Goal: Answer question/provide support: Share knowledge or assist other users

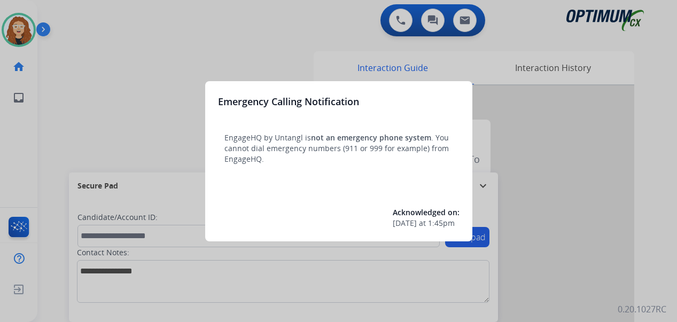
click at [130, 67] on div at bounding box center [338, 161] width 677 height 322
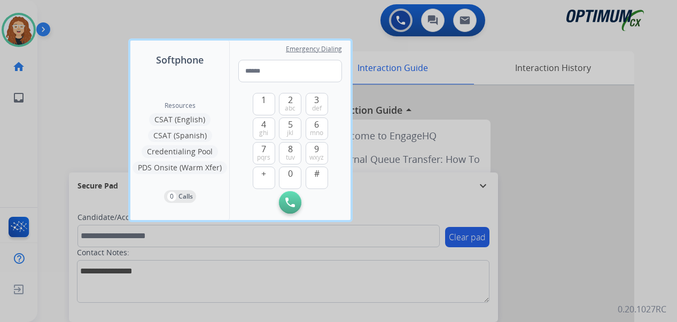
click at [100, 40] on div at bounding box center [338, 161] width 677 height 322
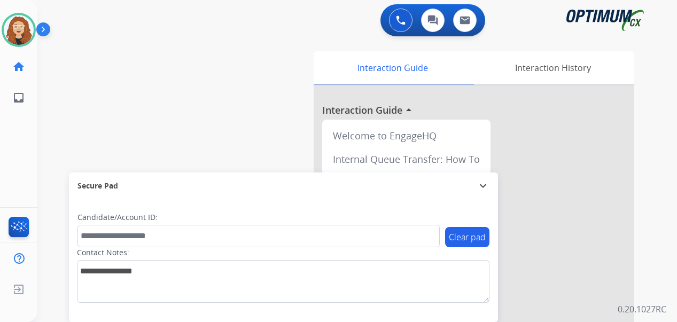
click at [51, 109] on div "swap_horiz Break voice bridge close_fullscreen Connect 3-Way Call merge_type Se…" at bounding box center [344, 260] width 614 height 445
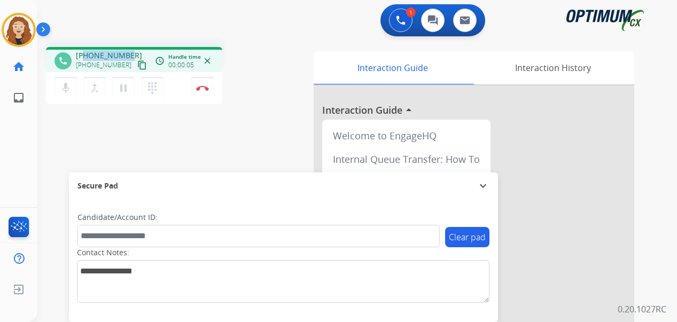
drag, startPoint x: 86, startPoint y: 55, endPoint x: 128, endPoint y: 52, distance: 41.7
click at [128, 52] on div "[PHONE_NUMBER] [PHONE_NUMBER] content_copy" at bounding box center [112, 60] width 73 height 21
copy span "2406717596"
click at [201, 89] on img at bounding box center [202, 87] width 13 height 5
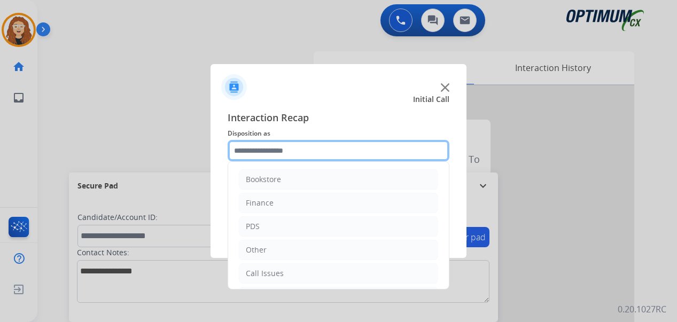
click at [282, 148] on input "text" at bounding box center [338, 150] width 222 height 21
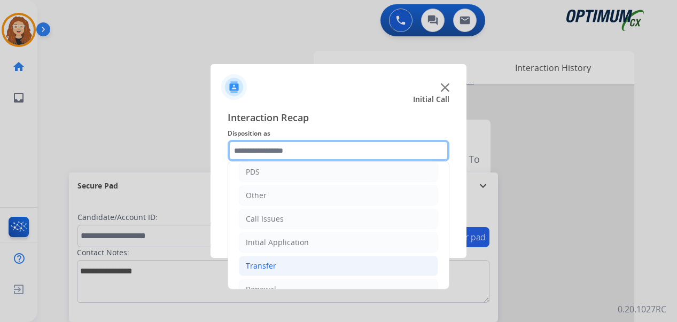
scroll to position [55, 0]
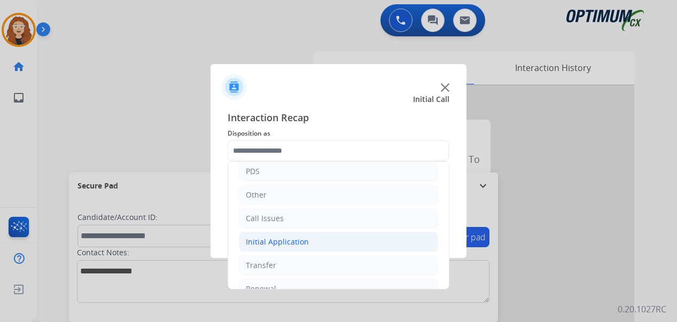
click at [309, 241] on li "Initial Application" at bounding box center [338, 242] width 199 height 20
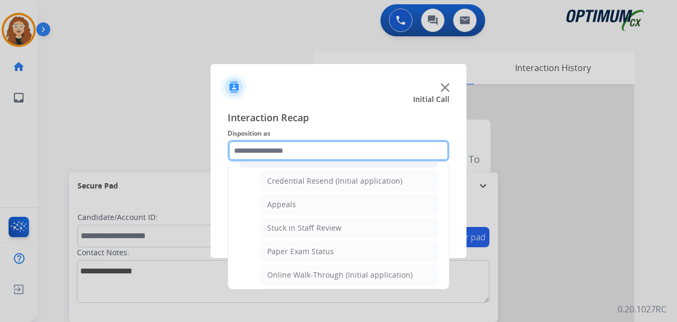
scroll to position [143, 0]
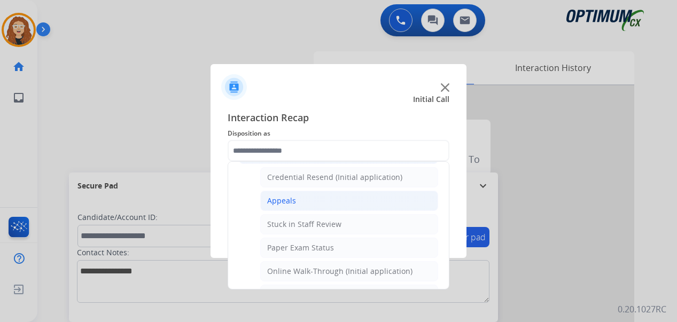
click at [331, 191] on li "Appeals" at bounding box center [349, 201] width 178 height 20
type input "*******"
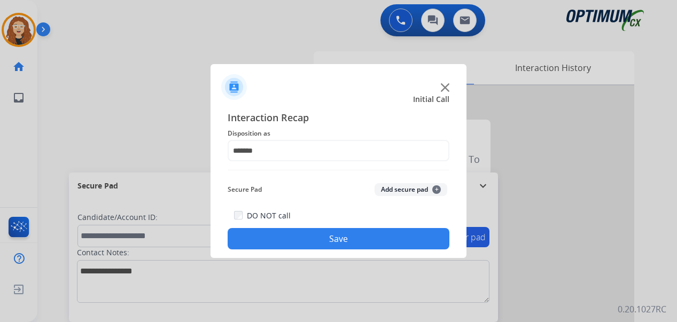
click at [310, 238] on button "Save" at bounding box center [338, 238] width 222 height 21
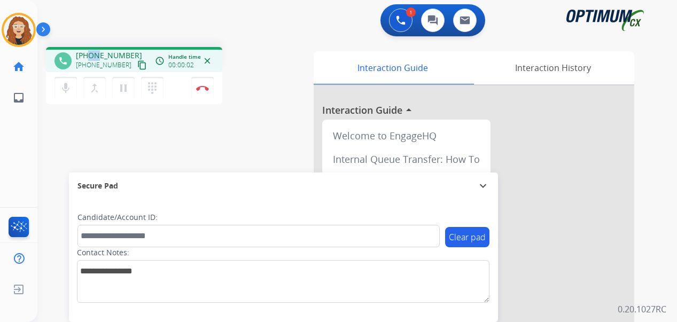
drag, startPoint x: 91, startPoint y: 53, endPoint x: 97, endPoint y: 51, distance: 6.8
click at [97, 51] on span "[PHONE_NUMBER]" at bounding box center [109, 55] width 66 height 11
drag, startPoint x: 94, startPoint y: 119, endPoint x: 95, endPoint y: 113, distance: 5.9
click at [95, 117] on div "phone [PHONE_NUMBER] [PHONE_NUMBER] content_copy access_time Call metrics Queue…" at bounding box center [344, 260] width 614 height 445
drag, startPoint x: 85, startPoint y: 52, endPoint x: 129, endPoint y: 48, distance: 43.5
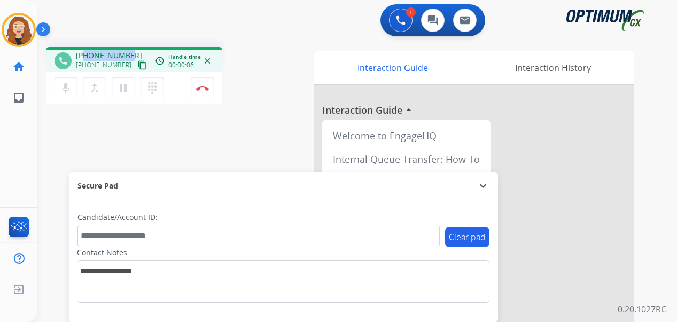
click at [129, 48] on div "phone [PHONE_NUMBER] [PHONE_NUMBER] content_copy access_time Call metrics Queue…" at bounding box center [134, 59] width 176 height 25
copy span "7876182842"
click at [205, 89] on img at bounding box center [202, 87] width 13 height 5
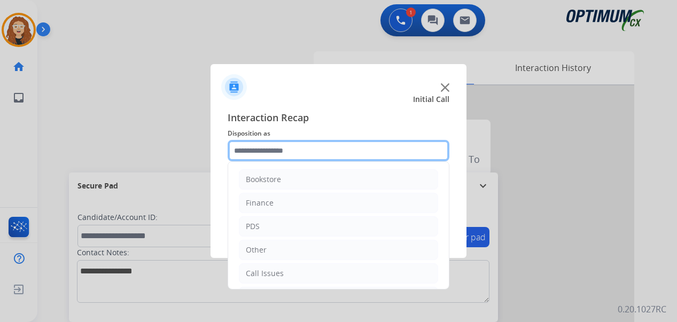
click at [280, 150] on input "text" at bounding box center [338, 150] width 222 height 21
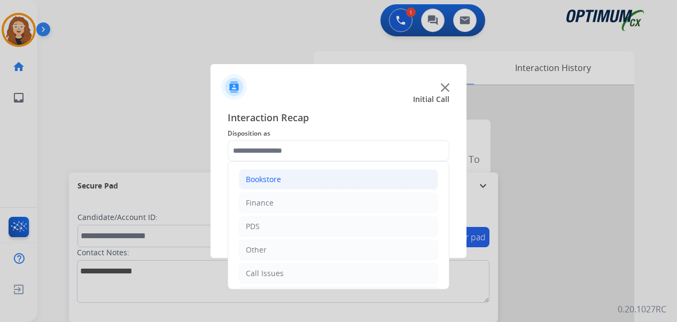
click at [383, 177] on li "Bookstore" at bounding box center [338, 179] width 199 height 20
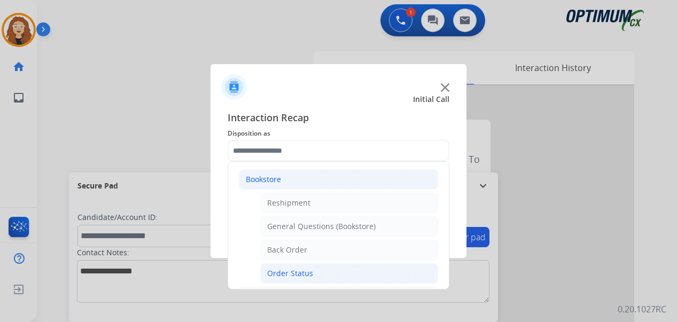
click at [321, 273] on li "Order Status" at bounding box center [349, 273] width 178 height 20
type input "**********"
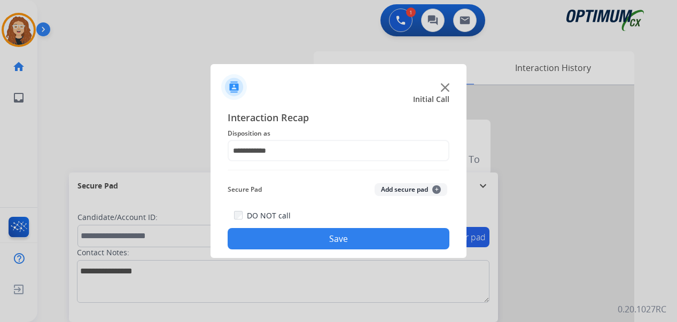
click at [313, 235] on button "Save" at bounding box center [338, 238] width 222 height 21
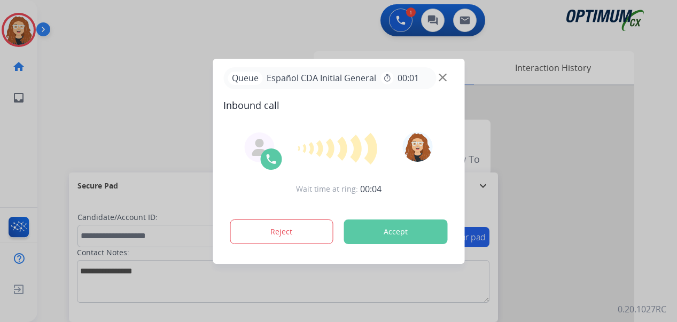
click at [54, 123] on div at bounding box center [338, 161] width 677 height 322
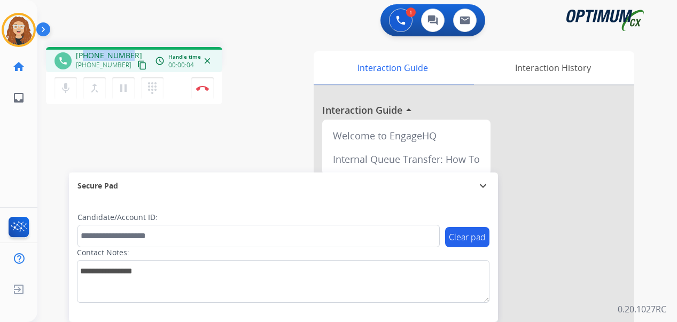
drag, startPoint x: 85, startPoint y: 55, endPoint x: 128, endPoint y: 53, distance: 43.3
click at [128, 53] on div "[PHONE_NUMBER] [PHONE_NUMBER] content_copy" at bounding box center [112, 60] width 73 height 21
copy span "2026297809"
click at [207, 91] on button "Disconnect" at bounding box center [202, 88] width 22 height 22
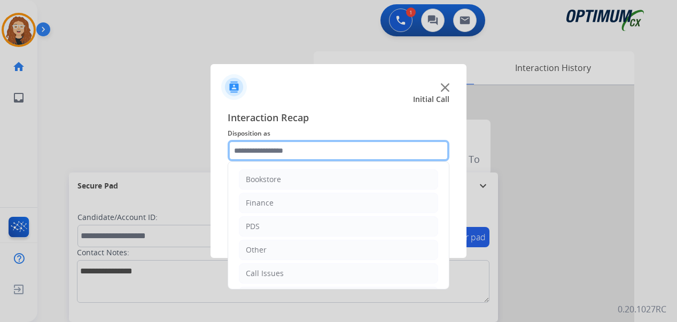
click at [288, 147] on input "text" at bounding box center [338, 150] width 222 height 21
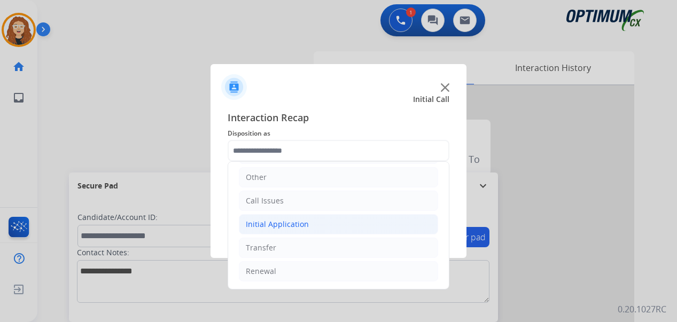
click at [288, 230] on li "Initial Application" at bounding box center [338, 224] width 199 height 20
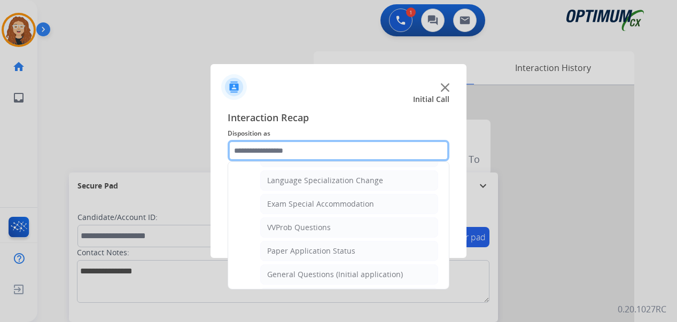
scroll to position [543, 0]
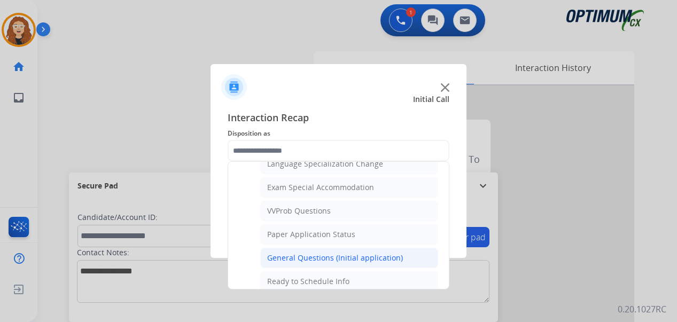
click at [398, 260] on li "General Questions (Initial application)" at bounding box center [349, 258] width 178 height 20
type input "**********"
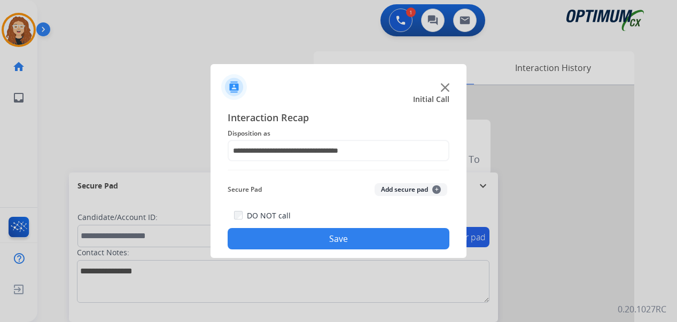
click at [379, 241] on button "Save" at bounding box center [338, 238] width 222 height 21
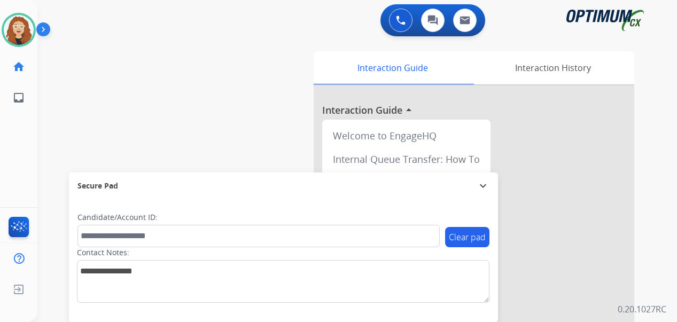
click at [46, 124] on div "swap_horiz Break voice bridge close_fullscreen Connect 3-Way Call merge_type Se…" at bounding box center [344, 260] width 614 height 445
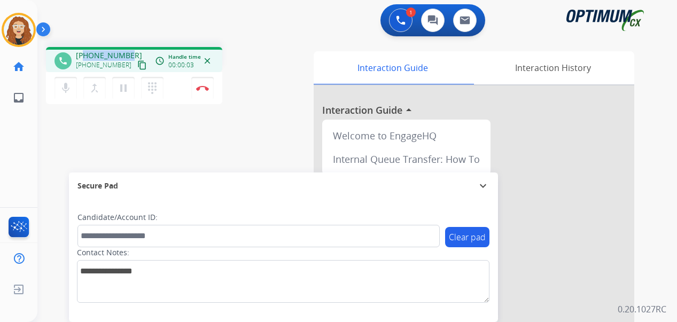
drag, startPoint x: 84, startPoint y: 53, endPoint x: 128, endPoint y: 51, distance: 43.8
click at [128, 51] on div "[PHONE_NUMBER] [PHONE_NUMBER] content_copy" at bounding box center [112, 60] width 73 height 21
copy span "8624597940"
click at [208, 90] on img at bounding box center [202, 87] width 13 height 5
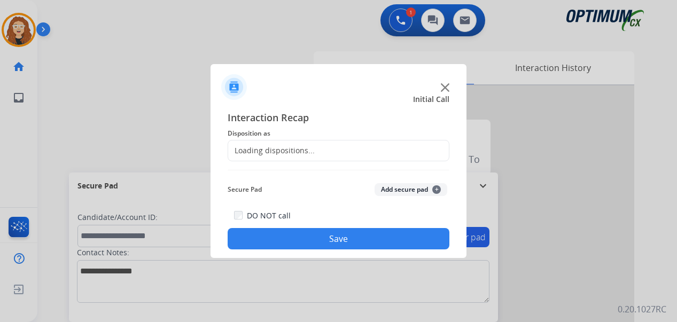
click at [277, 148] on div "Loading dispositions..." at bounding box center [271, 150] width 87 height 11
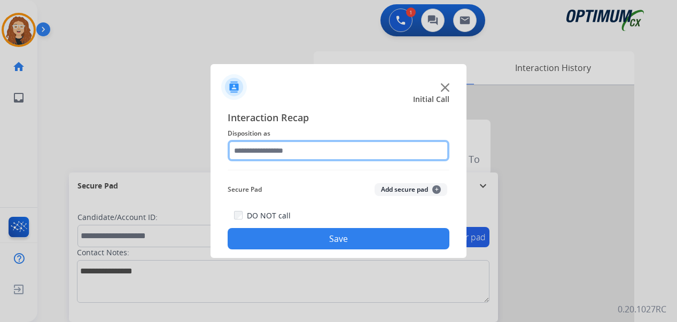
click at [287, 149] on input "text" at bounding box center [338, 150] width 222 height 21
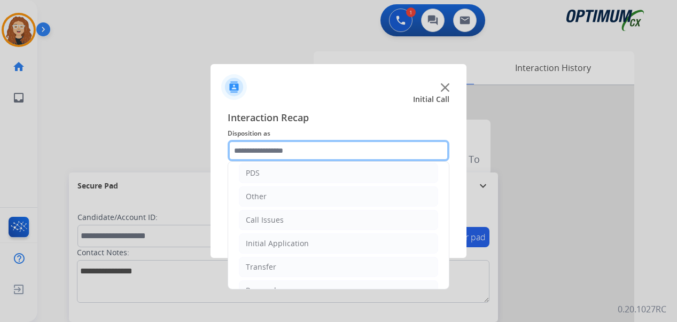
scroll to position [73, 0]
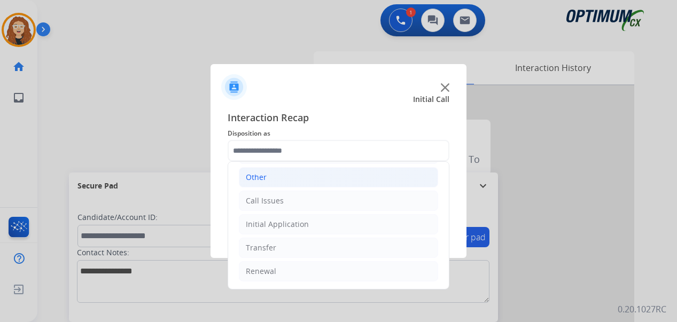
click at [304, 177] on li "Other" at bounding box center [338, 177] width 199 height 20
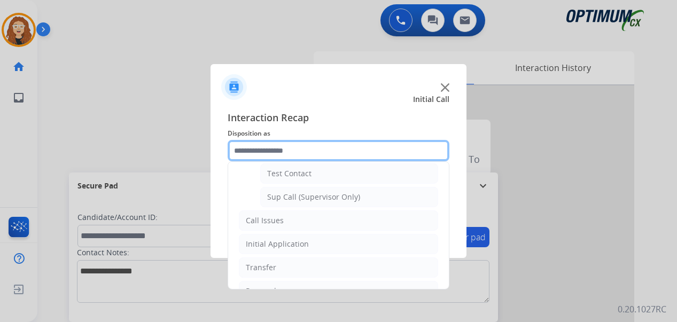
scroll to position [249, 0]
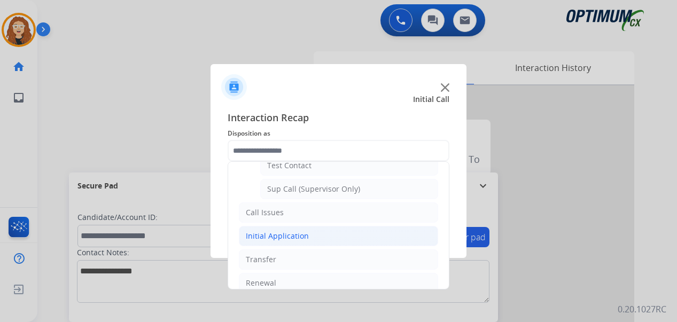
click at [352, 241] on li "Initial Application" at bounding box center [338, 236] width 199 height 20
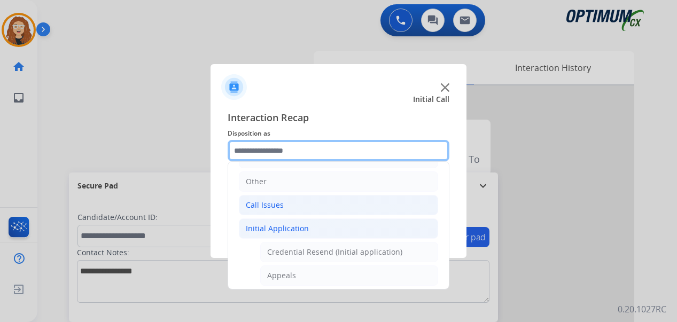
scroll to position [65, 0]
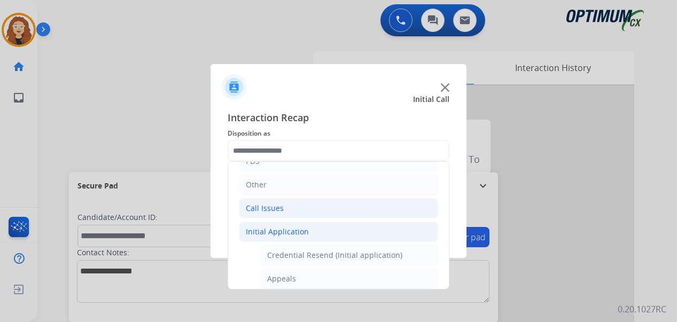
click at [375, 210] on li "Call Issues" at bounding box center [338, 208] width 199 height 20
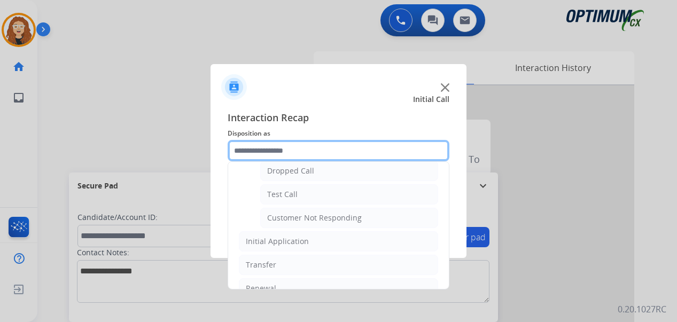
scroll to position [190, 0]
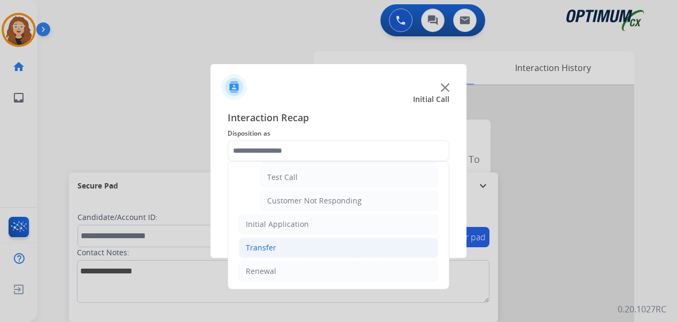
click at [372, 248] on li "Transfer" at bounding box center [338, 248] width 199 height 20
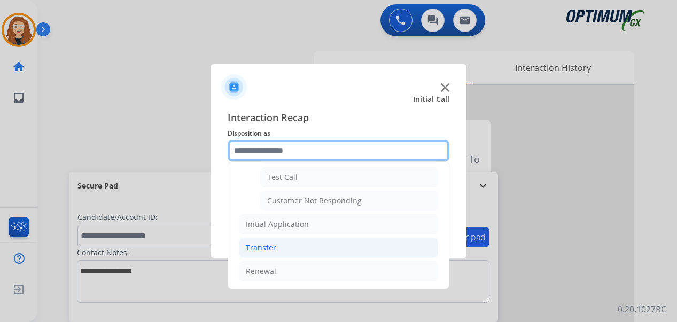
scroll to position [96, 0]
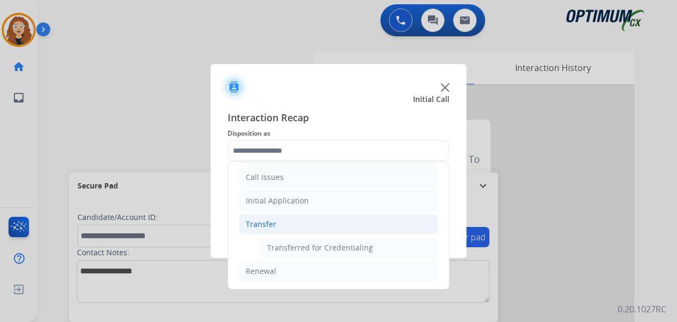
click at [176, 120] on div at bounding box center [338, 161] width 677 height 322
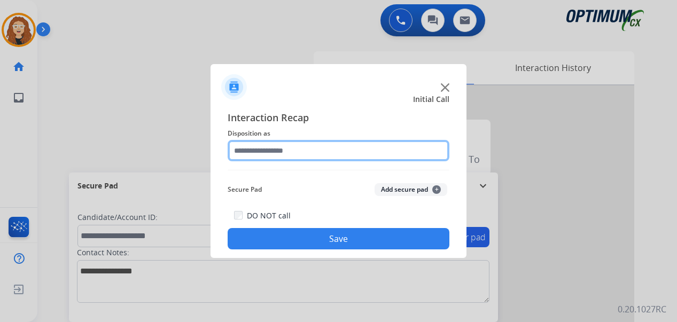
click at [269, 150] on input "text" at bounding box center [338, 150] width 222 height 21
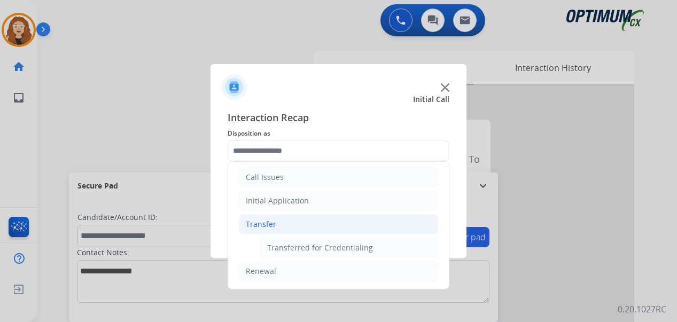
click at [245, 244] on ul "Transferred for Credentialing" at bounding box center [338, 248] width 199 height 20
click at [276, 202] on div "Interaction Recap Disposition as Bookstore Finance PDS Other Call Issues Initia…" at bounding box center [338, 179] width 222 height 139
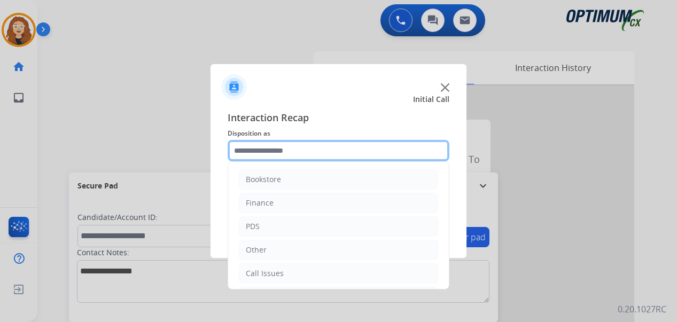
click at [291, 153] on input "text" at bounding box center [338, 150] width 222 height 21
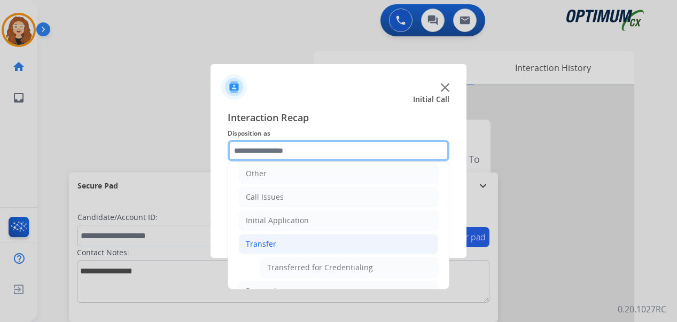
scroll to position [92, 0]
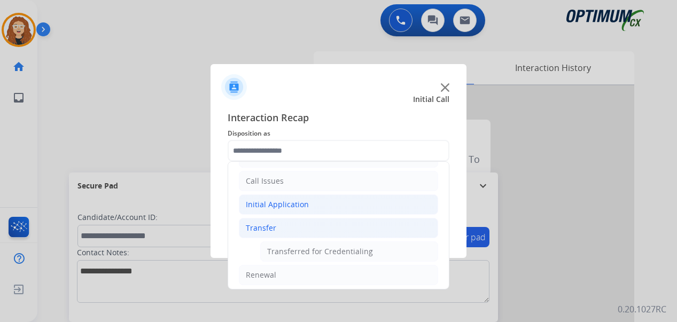
drag, startPoint x: 277, startPoint y: 206, endPoint x: 283, endPoint y: 208, distance: 6.8
click at [277, 206] on div "Initial Application" at bounding box center [277, 204] width 63 height 11
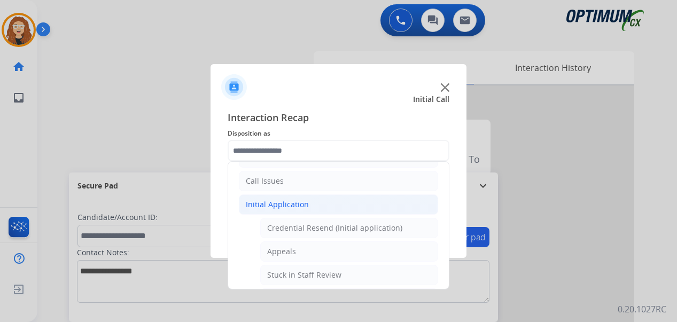
click at [383, 229] on div "Credential Resend (Initial application)" at bounding box center [334, 228] width 135 height 11
type input "**********"
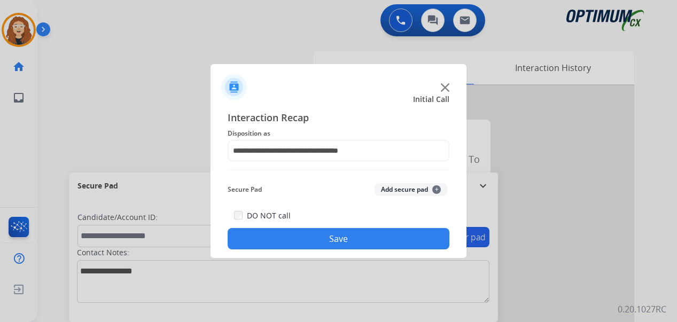
click at [373, 238] on button "Save" at bounding box center [338, 238] width 222 height 21
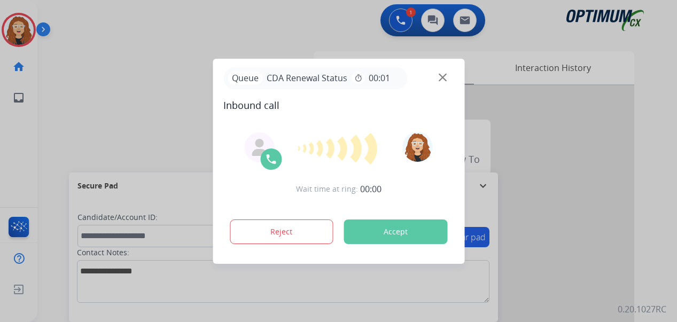
click at [9, 30] on div at bounding box center [338, 161] width 677 height 322
click at [125, 66] on div at bounding box center [338, 161] width 677 height 322
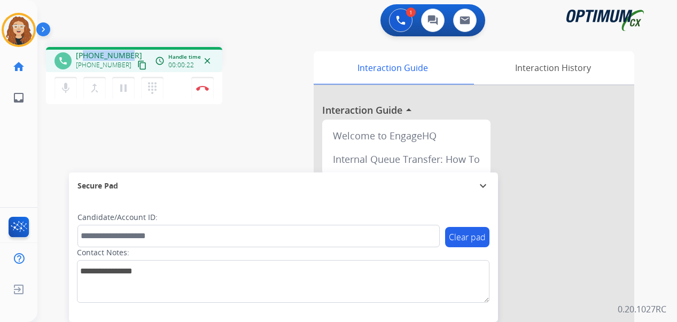
drag, startPoint x: 85, startPoint y: 56, endPoint x: 129, endPoint y: 54, distance: 43.8
click at [129, 54] on div "[PHONE_NUMBER] [PHONE_NUMBER] content_copy" at bounding box center [112, 60] width 73 height 21
copy span "8622874875"
click at [204, 90] on img at bounding box center [202, 87] width 13 height 5
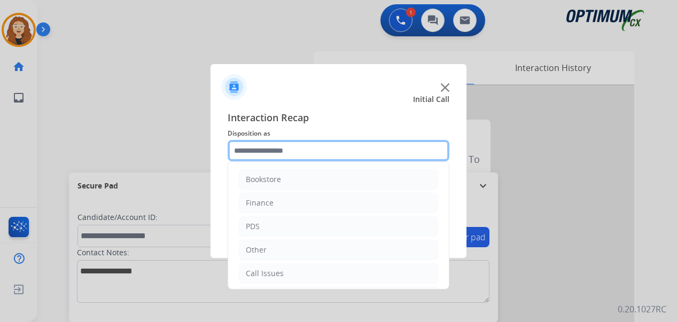
click at [268, 143] on input "text" at bounding box center [338, 150] width 222 height 21
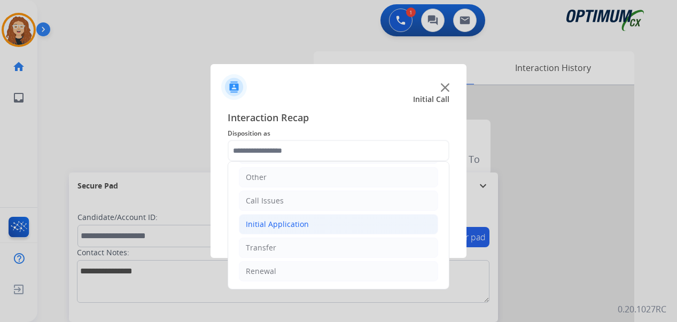
click at [301, 224] on div "Initial Application" at bounding box center [277, 224] width 63 height 11
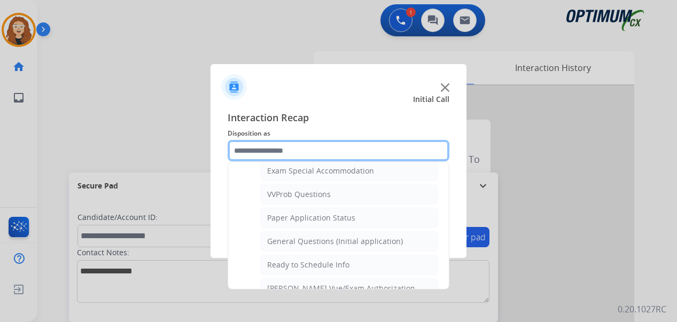
scroll to position [569, 0]
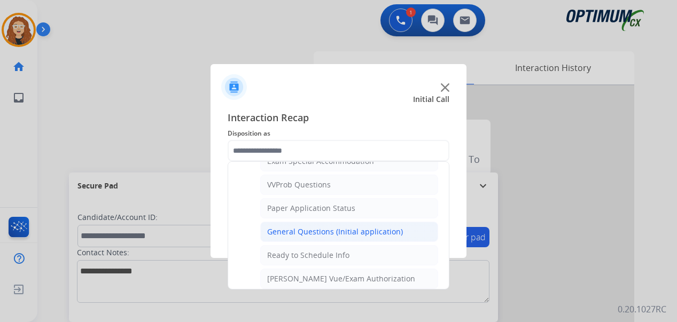
click at [374, 234] on div "General Questions (Initial application)" at bounding box center [335, 231] width 136 height 11
type input "**********"
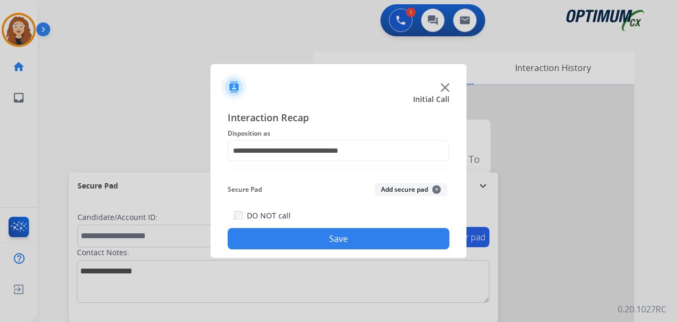
click at [370, 237] on button "Save" at bounding box center [338, 238] width 222 height 21
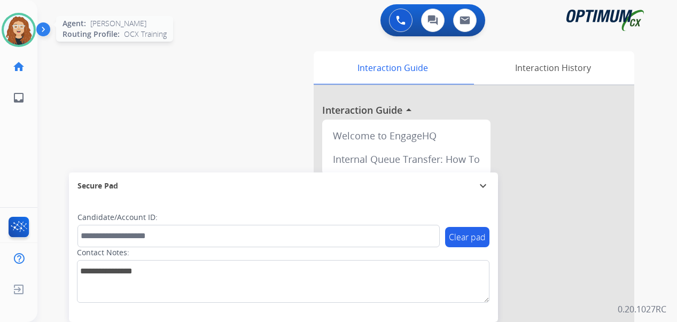
drag, startPoint x: 20, startPoint y: 33, endPoint x: 102, endPoint y: 29, distance: 81.8
click at [20, 32] on img at bounding box center [19, 30] width 30 height 30
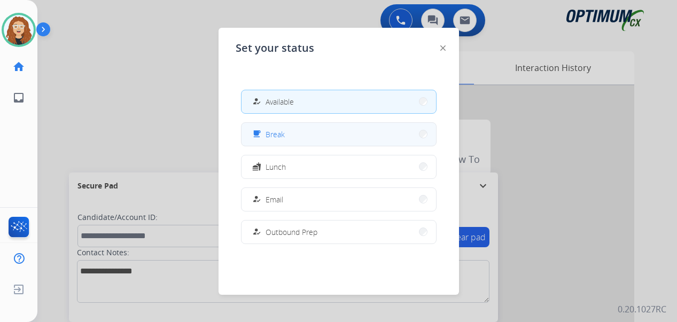
click at [300, 129] on button "free_breakfast Break" at bounding box center [338, 134] width 194 height 23
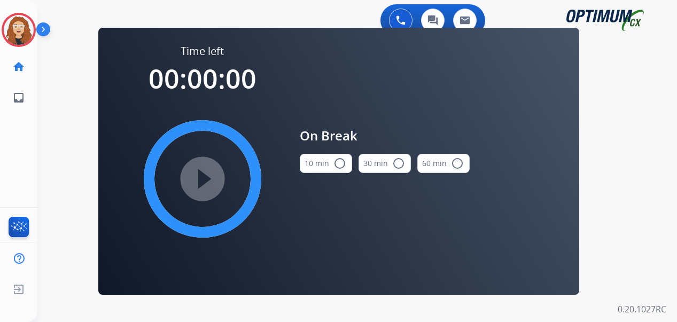
click at [340, 164] on mat-icon "radio_button_unchecked" at bounding box center [339, 163] width 13 height 13
click at [201, 180] on mat-icon "play_circle_filled" at bounding box center [202, 178] width 13 height 13
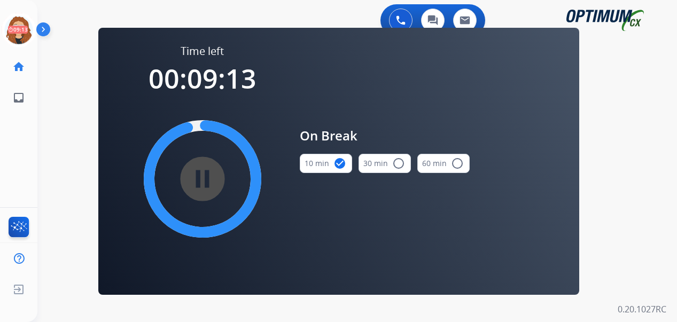
click at [58, 121] on div "0 Voice Interactions 0 Chat Interactions 0 Email Interactions swap_horiz Break …" at bounding box center [356, 161] width 639 height 322
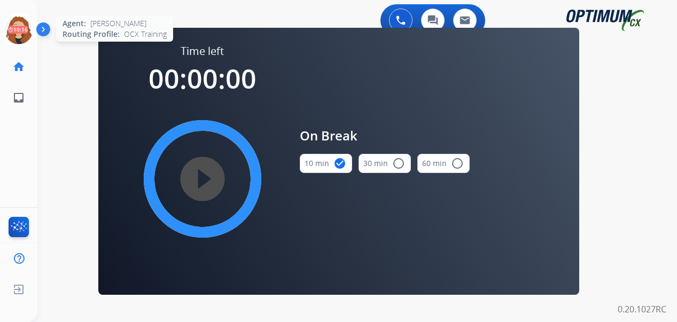
click at [25, 27] on icon at bounding box center [19, 30] width 35 height 35
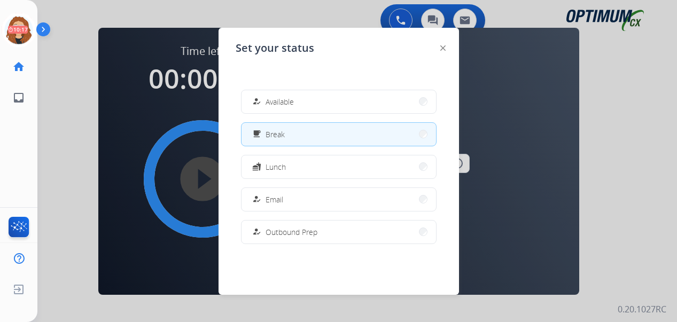
click at [315, 107] on button "how_to_reg Available" at bounding box center [338, 101] width 194 height 23
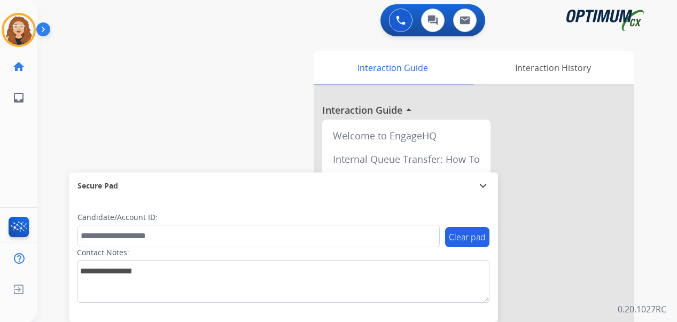
click at [45, 116] on div "swap_horiz Break voice bridge close_fullscreen Connect 3-Way Call merge_type Se…" at bounding box center [344, 260] width 614 height 445
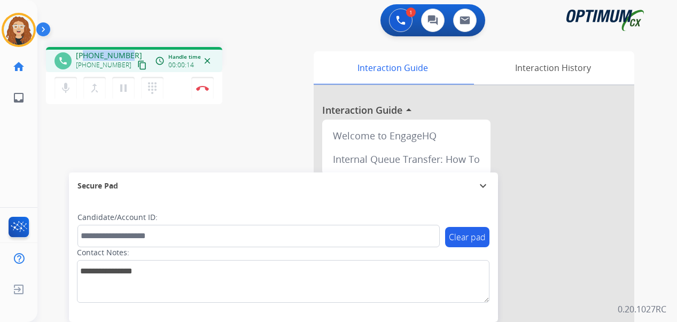
drag, startPoint x: 87, startPoint y: 52, endPoint x: 127, endPoint y: 52, distance: 39.5
click at [129, 52] on div "[PHONE_NUMBER] [PHONE_NUMBER] content_copy" at bounding box center [112, 60] width 73 height 21
copy span "3134711791"
click at [205, 87] on img at bounding box center [202, 87] width 13 height 5
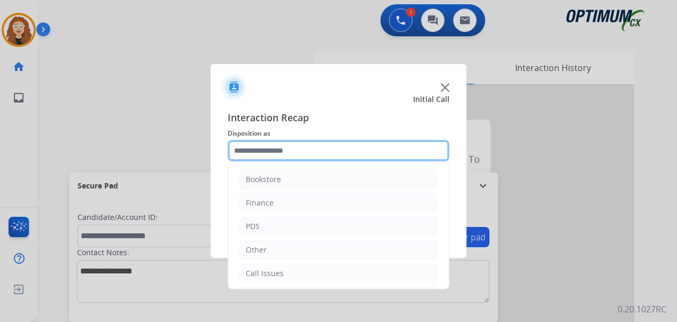
click at [264, 150] on input "text" at bounding box center [338, 150] width 222 height 21
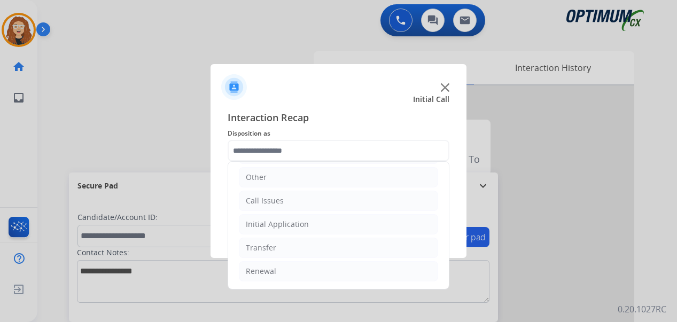
click at [238, 222] on ul "Bookstore Finance PDS Other Call Issues Initial Application Transfer Renewal" at bounding box center [338, 189] width 221 height 200
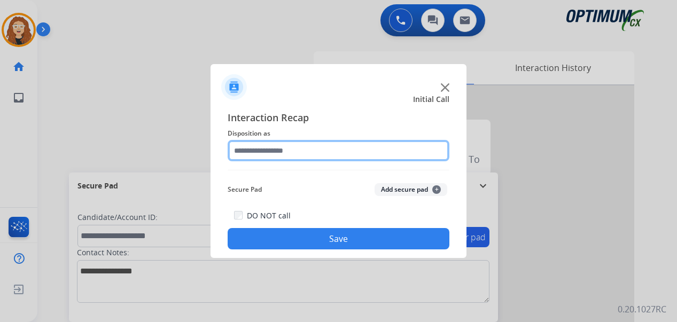
click at [323, 146] on input "text" at bounding box center [338, 150] width 222 height 21
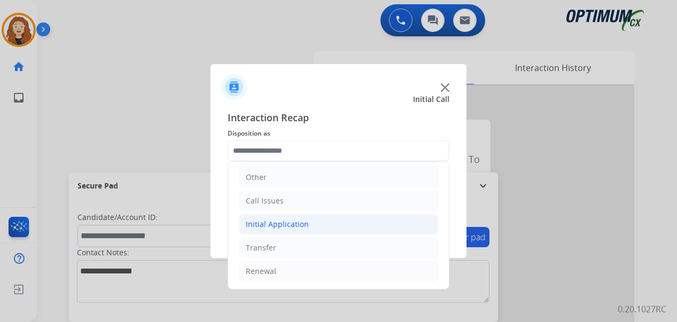
drag, startPoint x: 316, startPoint y: 222, endPoint x: 336, endPoint y: 230, distance: 22.3
click at [320, 223] on li "Initial Application" at bounding box center [338, 224] width 199 height 20
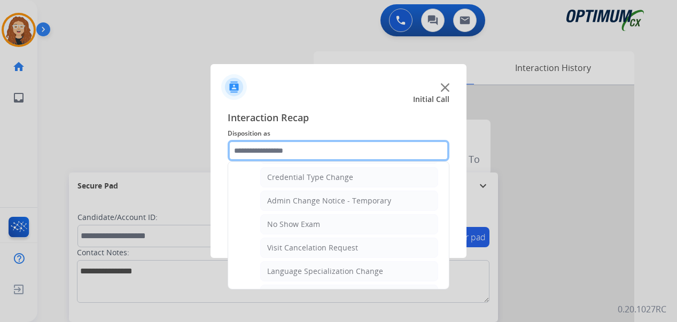
scroll to position [468, 0]
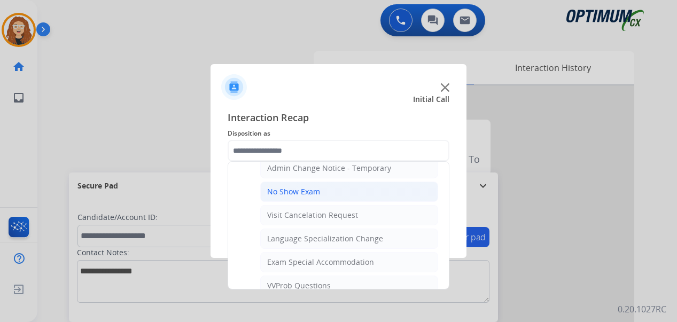
click at [321, 194] on li "No Show Exam" at bounding box center [349, 192] width 178 height 20
type input "**********"
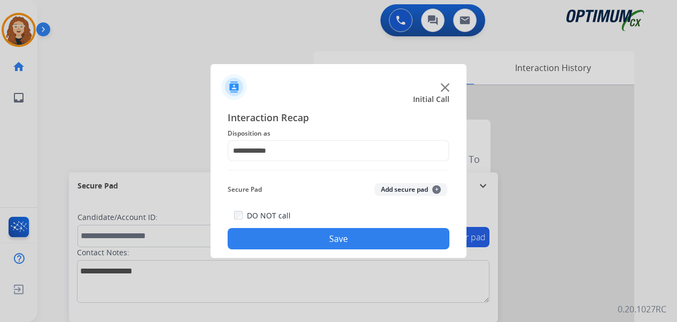
drag, startPoint x: 315, startPoint y: 234, endPoint x: 192, endPoint y: 30, distance: 238.6
click at [314, 231] on button "Save" at bounding box center [338, 238] width 222 height 21
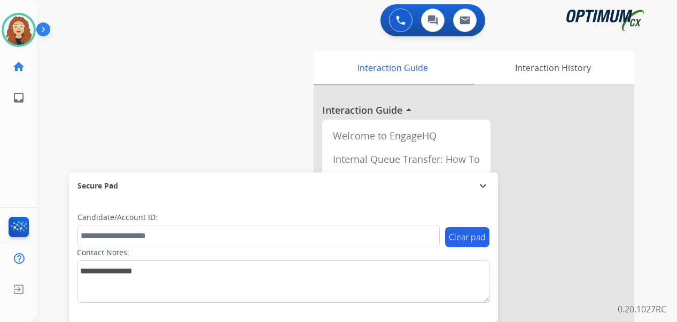
click at [58, 143] on div "swap_horiz Break voice bridge close_fullscreen Connect 3-Way Call merge_type Se…" at bounding box center [344, 260] width 614 height 445
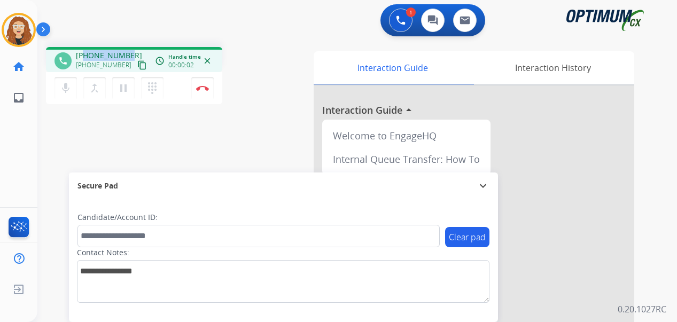
drag, startPoint x: 84, startPoint y: 54, endPoint x: 128, endPoint y: 54, distance: 43.8
click at [128, 54] on div "[PHONE_NUMBER] [PHONE_NUMBER] content_copy" at bounding box center [112, 60] width 73 height 21
copy span "4193322626"
click at [208, 92] on button "Disconnect" at bounding box center [202, 88] width 22 height 22
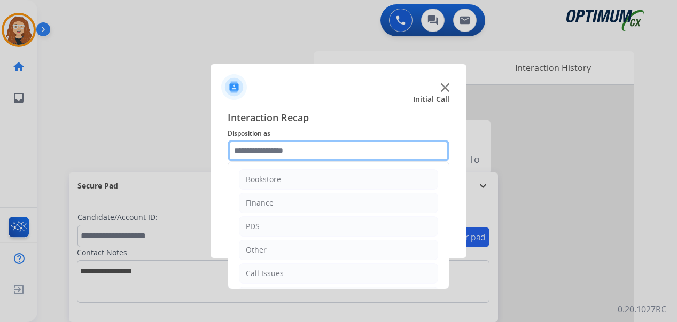
click at [285, 149] on input "text" at bounding box center [338, 150] width 222 height 21
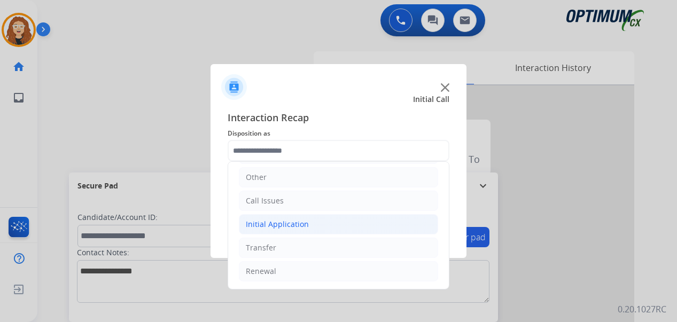
click at [312, 219] on li "Initial Application" at bounding box center [338, 224] width 199 height 20
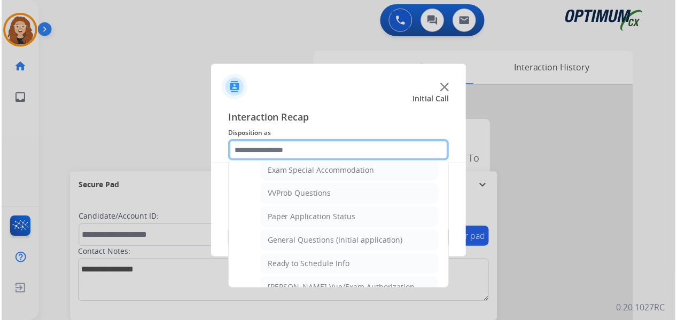
scroll to position [563, 0]
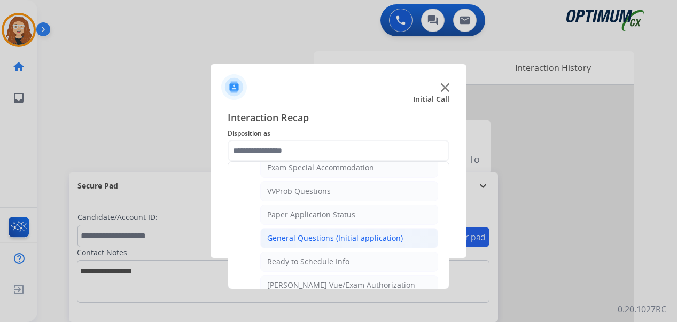
click at [376, 242] on div "General Questions (Initial application)" at bounding box center [335, 238] width 136 height 11
type input "**********"
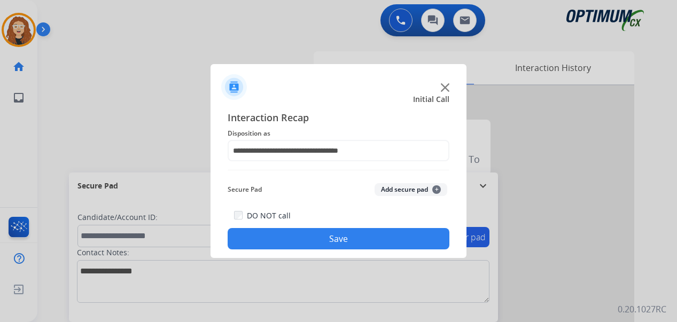
click at [376, 242] on button "Save" at bounding box center [338, 238] width 222 height 21
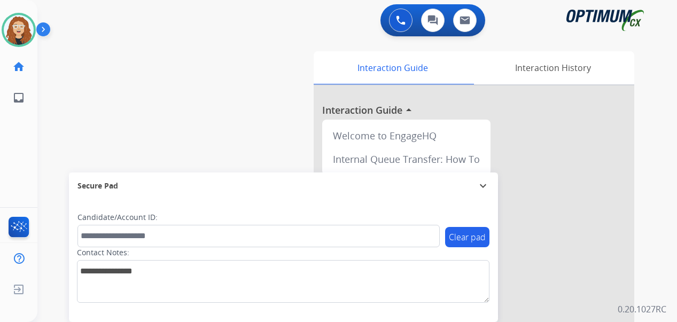
click at [49, 147] on div "swap_horiz Break voice bridge close_fullscreen Connect 3-Way Call merge_type Se…" at bounding box center [344, 260] width 614 height 445
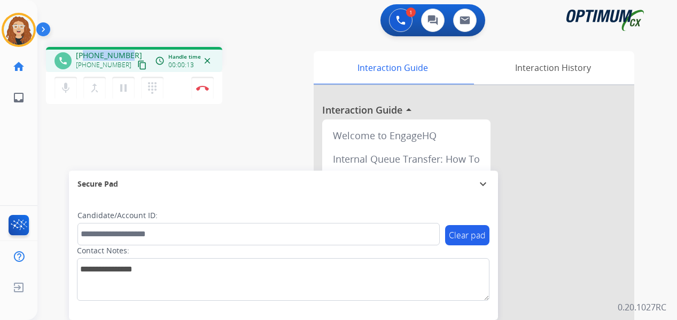
drag, startPoint x: 87, startPoint y: 56, endPoint x: 127, endPoint y: 52, distance: 40.8
click at [127, 52] on span "[PHONE_NUMBER]" at bounding box center [109, 55] width 66 height 11
copy span "3464829149"
click at [268, 114] on div "phone [PHONE_NUMBER] [PHONE_NUMBER] content_copy access_time Call metrics Queue…" at bounding box center [344, 260] width 614 height 445
drag, startPoint x: 85, startPoint y: 56, endPoint x: 127, endPoint y: 49, distance: 42.8
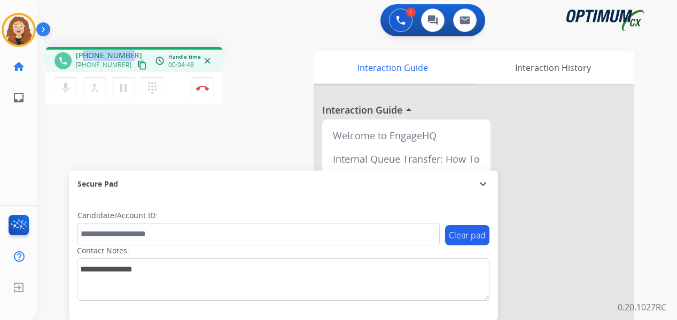
click at [127, 49] on div "phone [PHONE_NUMBER] [PHONE_NUMBER] content_copy access_time Call metrics Queue…" at bounding box center [134, 59] width 176 height 25
copy span "3464829149"
click at [205, 91] on button "Disconnect" at bounding box center [202, 88] width 22 height 22
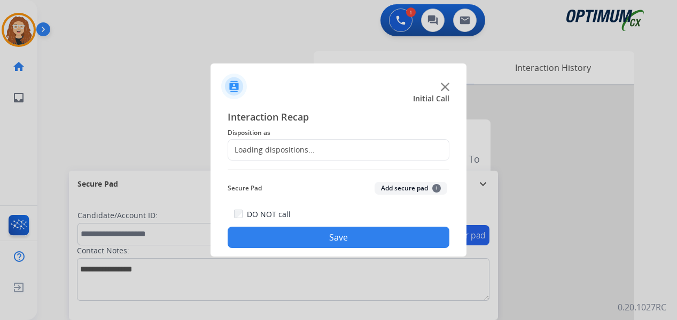
click at [284, 149] on div "Loading dispositions..." at bounding box center [271, 150] width 87 height 11
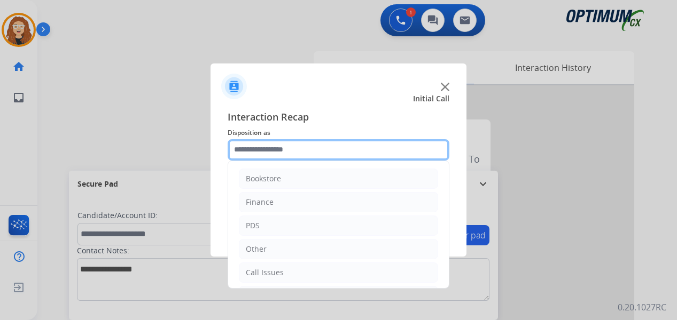
drag, startPoint x: 284, startPoint y: 149, endPoint x: 306, endPoint y: 139, distance: 24.1
click at [303, 148] on input "text" at bounding box center [338, 149] width 222 height 21
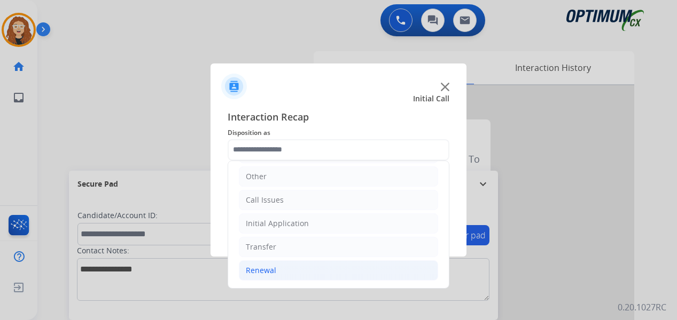
drag, startPoint x: 332, startPoint y: 269, endPoint x: 360, endPoint y: 267, distance: 28.3
click at [354, 269] on li "Renewal" at bounding box center [338, 271] width 199 height 20
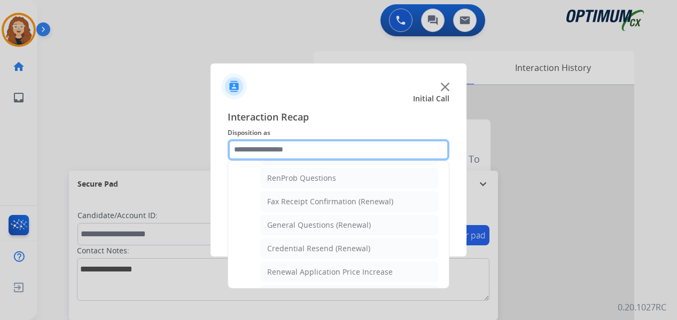
scroll to position [288, 0]
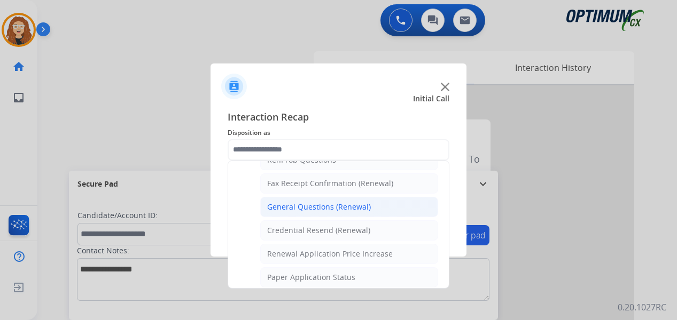
click at [355, 210] on div "General Questions (Renewal)" at bounding box center [319, 207] width 104 height 11
type input "**********"
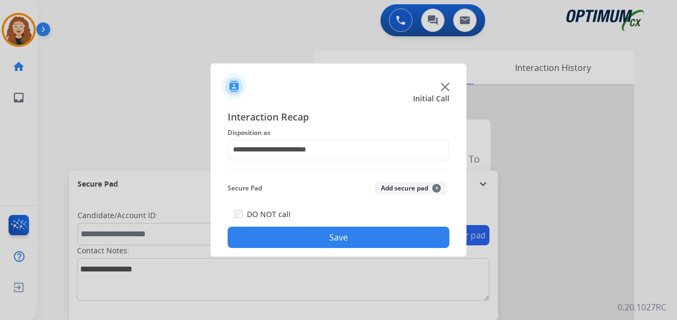
drag, startPoint x: 343, startPoint y: 236, endPoint x: 241, endPoint y: 113, distance: 159.7
click at [343, 235] on button "Save" at bounding box center [338, 237] width 222 height 21
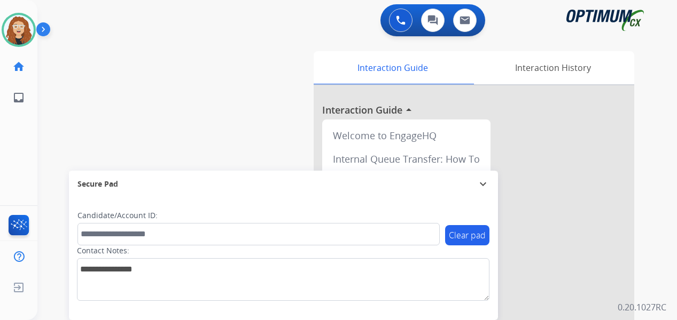
click at [57, 87] on div "swap_horiz Break voice bridge close_fullscreen Connect 3-Way Call merge_type Se…" at bounding box center [344, 260] width 614 height 445
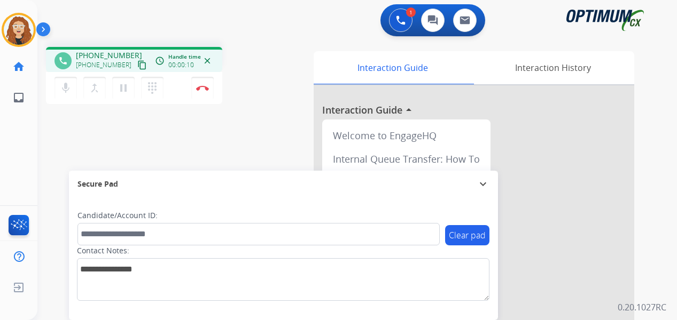
click at [87, 54] on span "[PHONE_NUMBER]" at bounding box center [109, 55] width 66 height 11
drag, startPoint x: 84, startPoint y: 54, endPoint x: 129, endPoint y: 54, distance: 44.9
click at [129, 54] on div "[PHONE_NUMBER] [PHONE_NUMBER] content_copy" at bounding box center [112, 60] width 73 height 21
copy span "3174187334"
click at [205, 92] on button "Disconnect" at bounding box center [202, 88] width 22 height 22
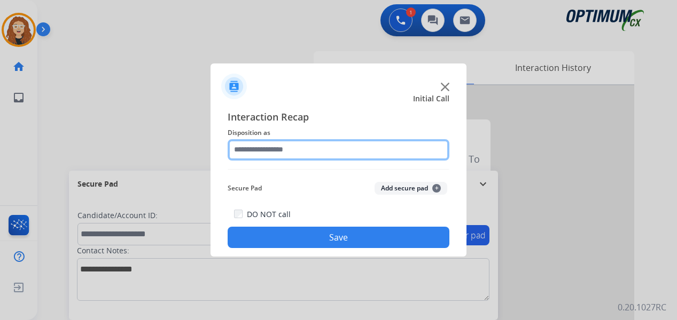
drag, startPoint x: 282, startPoint y: 150, endPoint x: 287, endPoint y: 144, distance: 7.6
click at [284, 148] on input "text" at bounding box center [338, 149] width 222 height 21
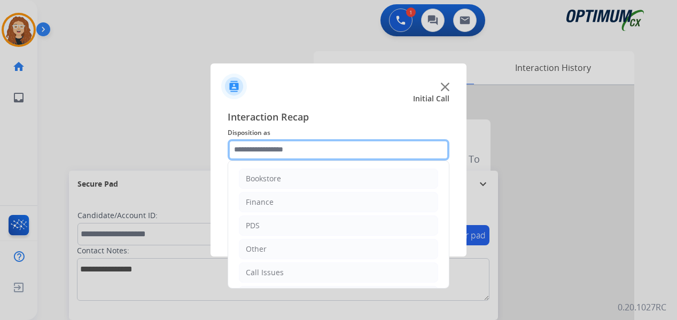
scroll to position [73, 0]
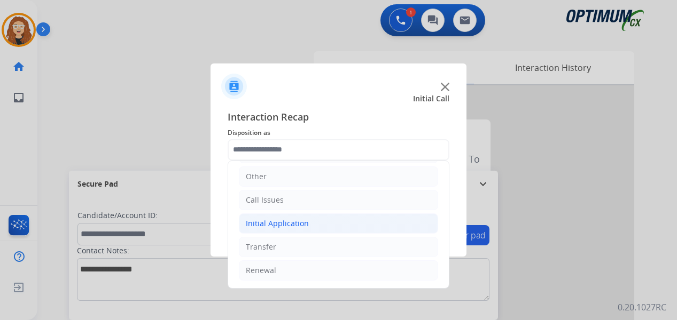
click at [297, 225] on div "Initial Application" at bounding box center [277, 223] width 63 height 11
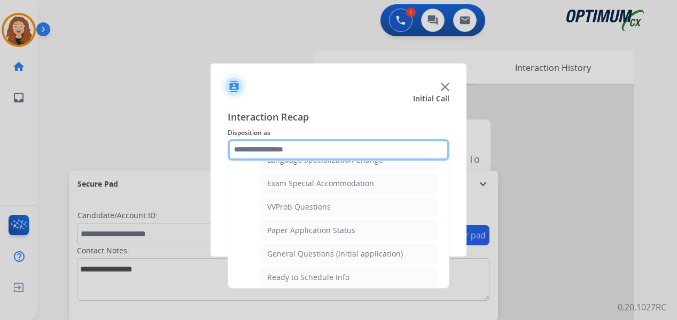
scroll to position [550, 0]
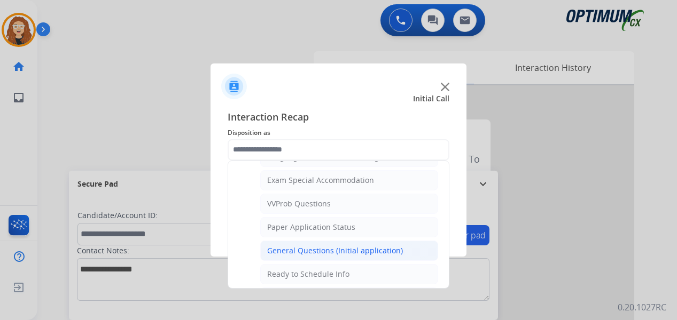
click at [391, 251] on div "General Questions (Initial application)" at bounding box center [335, 251] width 136 height 11
type input "**********"
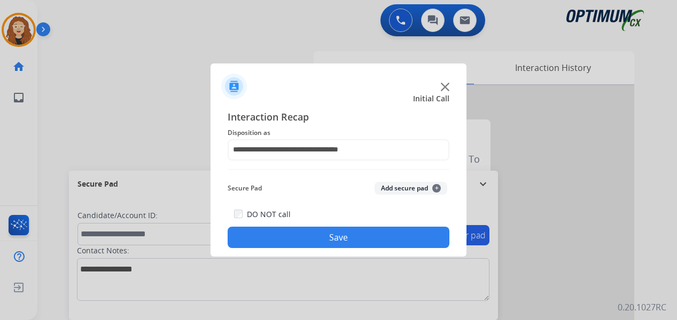
click at [368, 237] on button "Save" at bounding box center [338, 237] width 222 height 21
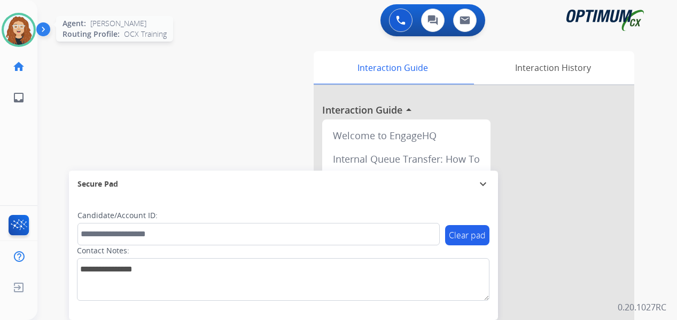
click at [20, 21] on img at bounding box center [19, 30] width 30 height 30
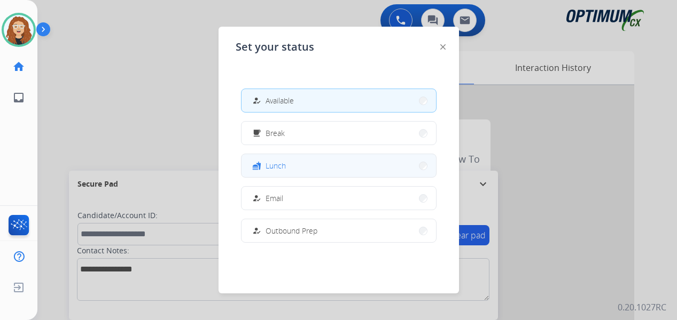
click at [297, 162] on button "fastfood Lunch" at bounding box center [338, 165] width 194 height 23
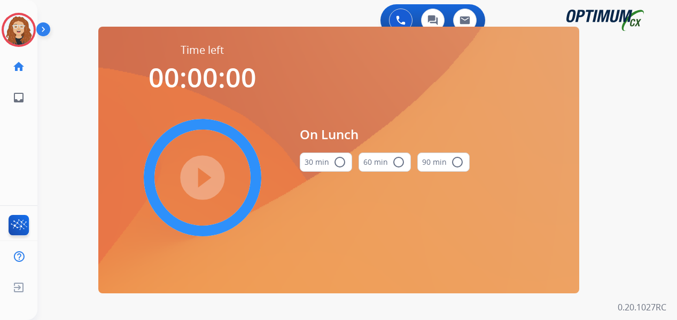
click at [338, 159] on mat-icon "radio_button_unchecked" at bounding box center [339, 162] width 13 height 13
click at [209, 171] on mat-icon "play_circle_filled" at bounding box center [202, 177] width 13 height 13
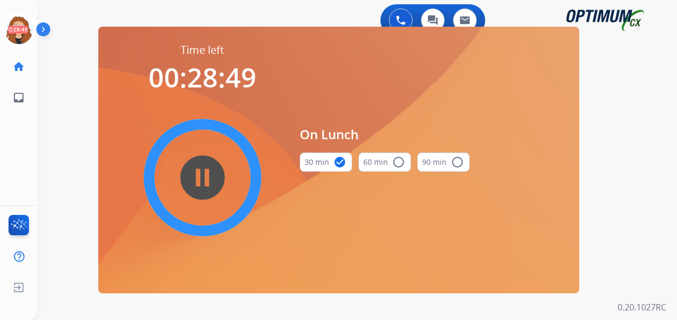
click at [45, 134] on div "0 Voice Interactions 0 Chat Interactions 0 Email Interactions swap_horiz Break …" at bounding box center [356, 160] width 639 height 320
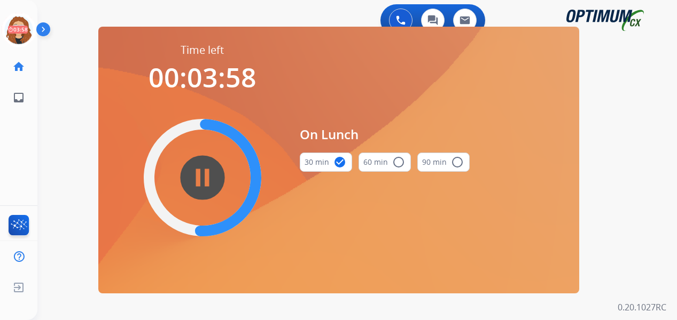
drag, startPoint x: 58, startPoint y: 70, endPoint x: 64, endPoint y: 64, distance: 9.4
click at [59, 69] on div "swap_horiz Break voice bridge close_fullscreen Connect 3-Way Call merge_type Se…" at bounding box center [344, 63] width 614 height 51
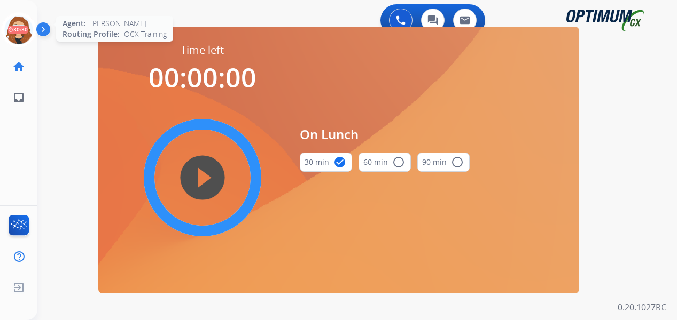
click at [14, 27] on icon at bounding box center [19, 30] width 35 height 35
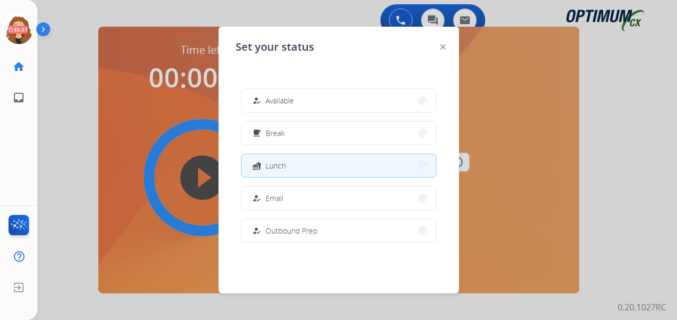
click at [288, 100] on span "Available" at bounding box center [279, 100] width 28 height 11
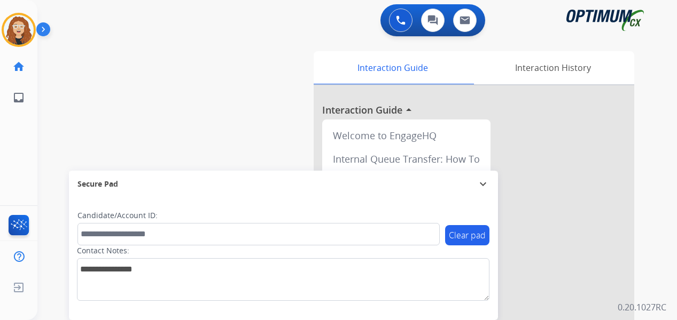
click at [49, 83] on div "swap_horiz Break voice bridge close_fullscreen Connect 3-Way Call merge_type Se…" at bounding box center [344, 260] width 614 height 445
drag, startPoint x: 48, startPoint y: 172, endPoint x: 52, endPoint y: 168, distance: 5.7
click at [48, 172] on div "swap_horiz Break voice bridge close_fullscreen Connect 3-Way Call merge_type Se…" at bounding box center [344, 260] width 614 height 445
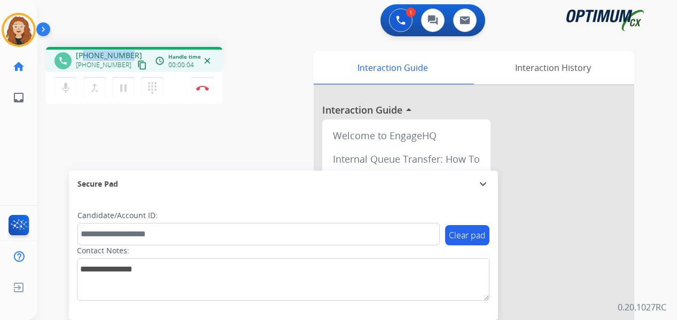
drag, startPoint x: 84, startPoint y: 54, endPoint x: 126, endPoint y: 53, distance: 41.7
click at [128, 53] on div "[PHONE_NUMBER] [PHONE_NUMBER] content_copy" at bounding box center [112, 60] width 73 height 21
click at [205, 87] on img at bounding box center [202, 87] width 13 height 5
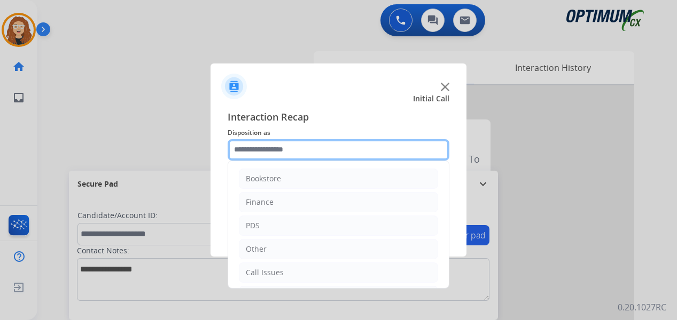
click at [280, 148] on input "text" at bounding box center [338, 149] width 222 height 21
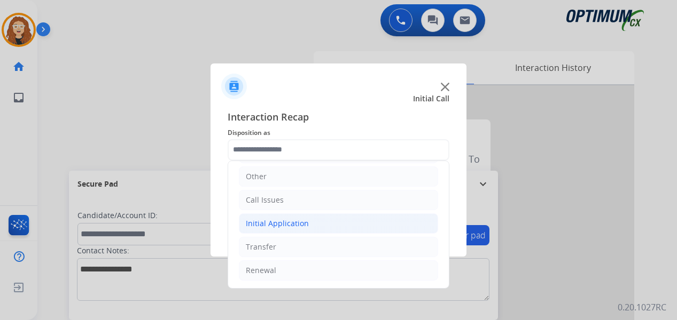
click at [315, 222] on li "Initial Application" at bounding box center [338, 224] width 199 height 20
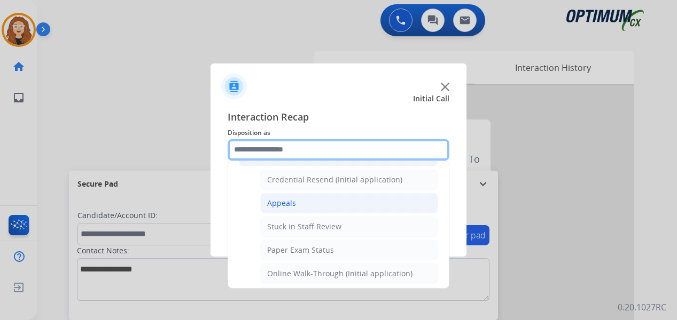
scroll to position [143, 0]
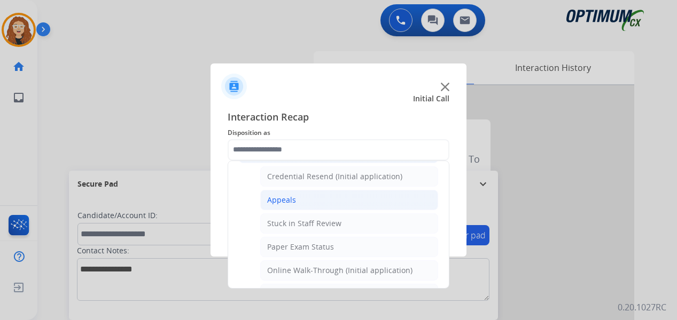
click at [370, 203] on li "Appeals" at bounding box center [349, 200] width 178 height 20
type input "*******"
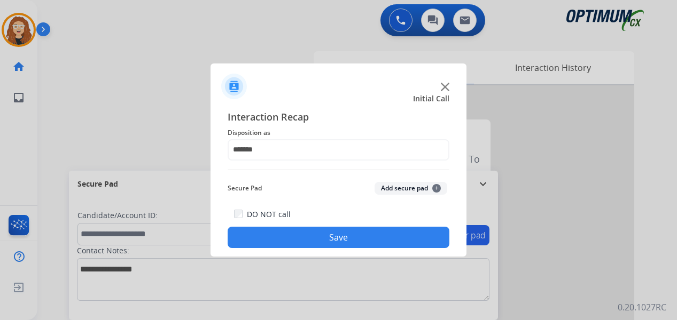
click at [357, 232] on button "Save" at bounding box center [338, 237] width 222 height 21
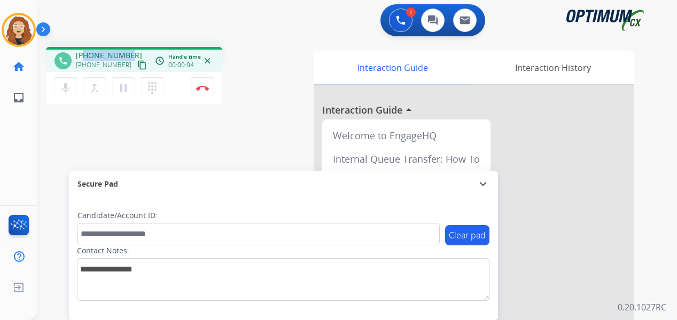
drag, startPoint x: 84, startPoint y: 54, endPoint x: 130, endPoint y: 51, distance: 46.0
click at [130, 51] on div "[PHONE_NUMBER] [PHONE_NUMBER] content_copy" at bounding box center [112, 60] width 73 height 21
click at [208, 87] on img at bounding box center [202, 87] width 13 height 5
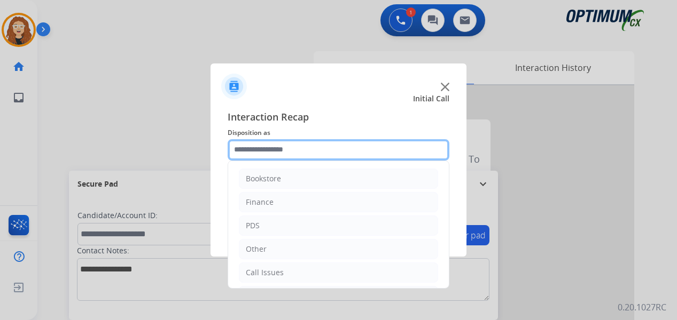
drag, startPoint x: 271, startPoint y: 146, endPoint x: 271, endPoint y: 137, distance: 9.1
click at [271, 145] on input "text" at bounding box center [338, 149] width 222 height 21
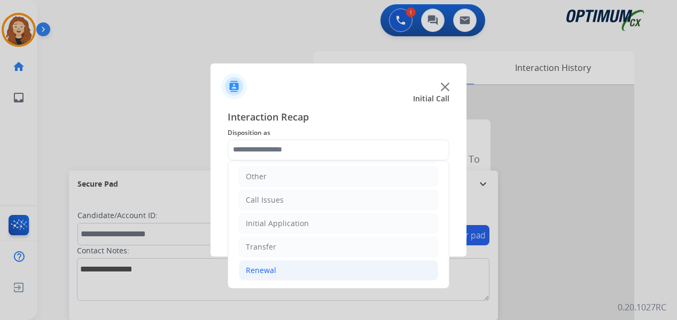
drag, startPoint x: 313, startPoint y: 271, endPoint x: 346, endPoint y: 274, distance: 33.3
click at [323, 274] on li "Renewal" at bounding box center [338, 271] width 199 height 20
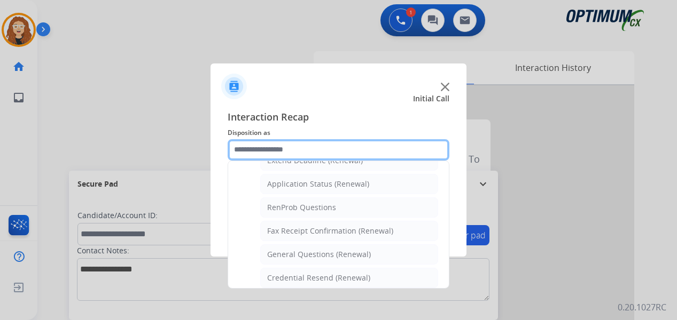
scroll to position [268, 0]
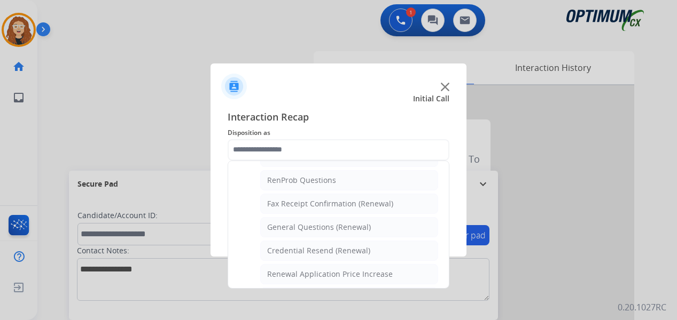
click at [368, 229] on li "General Questions (Renewal)" at bounding box center [349, 227] width 178 height 20
type input "**********"
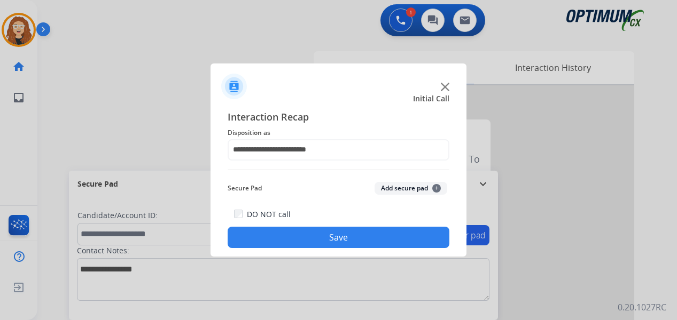
click at [359, 231] on button "Save" at bounding box center [338, 237] width 222 height 21
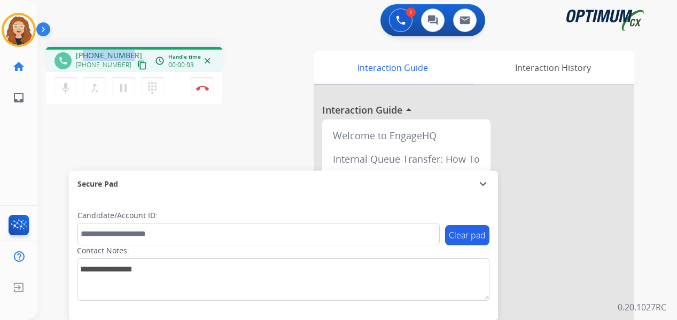
drag, startPoint x: 85, startPoint y: 53, endPoint x: 129, endPoint y: 46, distance: 43.8
click at [129, 46] on div "phone [PHONE_NUMBER] [PHONE_NUMBER] content_copy access_time Call metrics Queue…" at bounding box center [344, 260] width 614 height 445
click at [202, 90] on img at bounding box center [202, 87] width 13 height 5
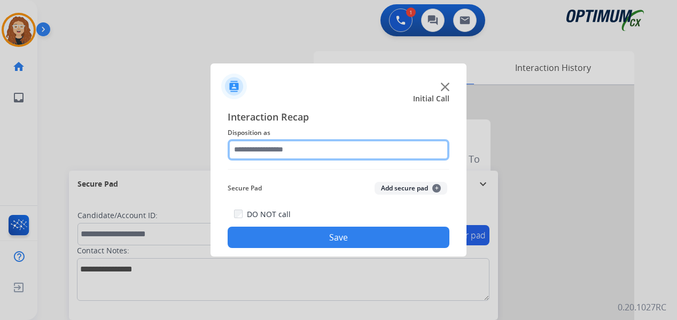
click at [271, 148] on input "text" at bounding box center [338, 149] width 222 height 21
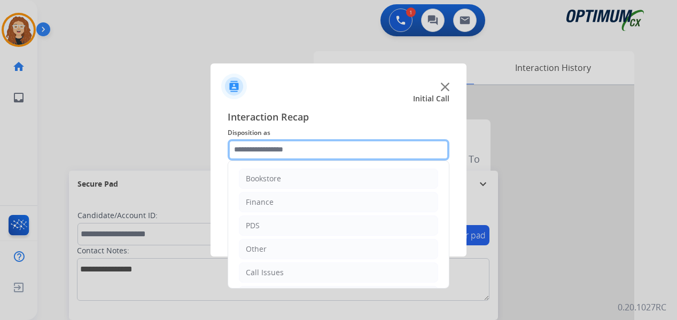
scroll to position [73, 0]
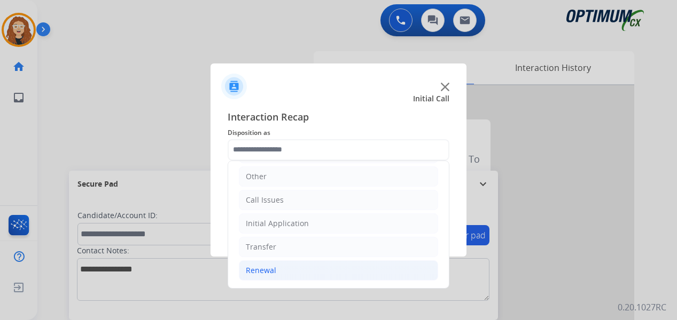
drag, startPoint x: 331, startPoint y: 269, endPoint x: 385, endPoint y: 273, distance: 54.6
click at [333, 270] on li "Renewal" at bounding box center [338, 271] width 199 height 20
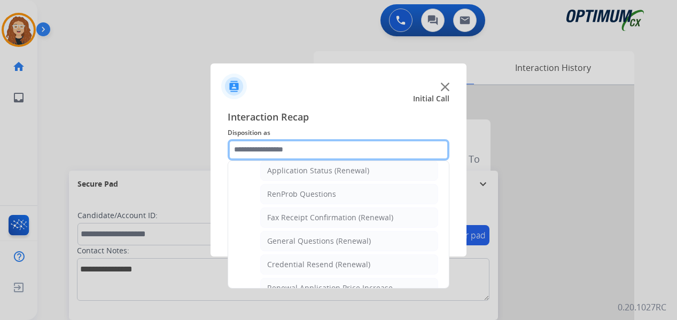
scroll to position [285, 0]
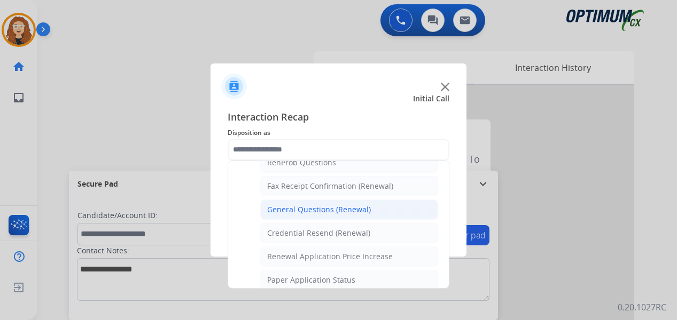
click at [358, 209] on div "General Questions (Renewal)" at bounding box center [319, 210] width 104 height 11
type input "**********"
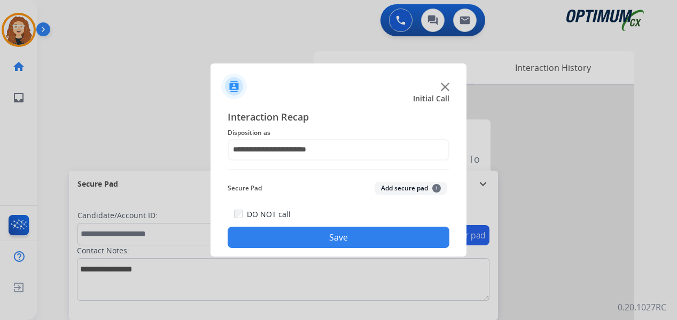
drag, startPoint x: 321, startPoint y: 233, endPoint x: 178, endPoint y: 12, distance: 263.4
click at [321, 225] on div "DO NOT call Save" at bounding box center [338, 228] width 222 height 41
click at [332, 234] on button "Save" at bounding box center [338, 237] width 222 height 21
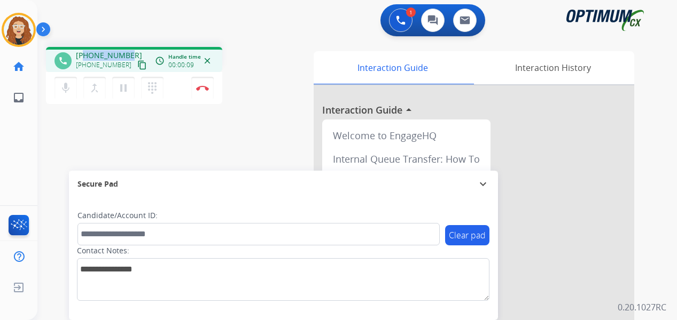
drag, startPoint x: 84, startPoint y: 54, endPoint x: 131, endPoint y: 48, distance: 46.9
click at [131, 48] on div "phone [PHONE_NUMBER] [PHONE_NUMBER] content_copy access_time Call metrics Queue…" at bounding box center [134, 59] width 176 height 25
click at [204, 89] on img at bounding box center [202, 87] width 13 height 5
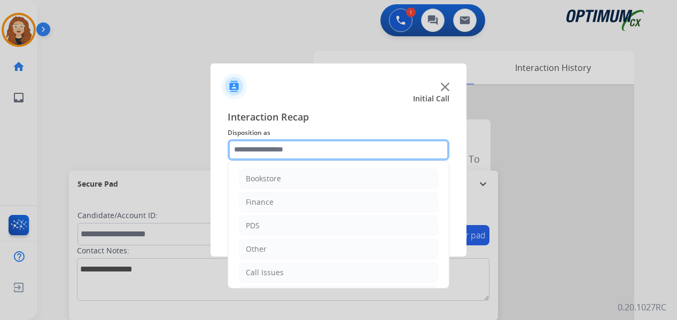
click at [272, 151] on input "text" at bounding box center [338, 149] width 222 height 21
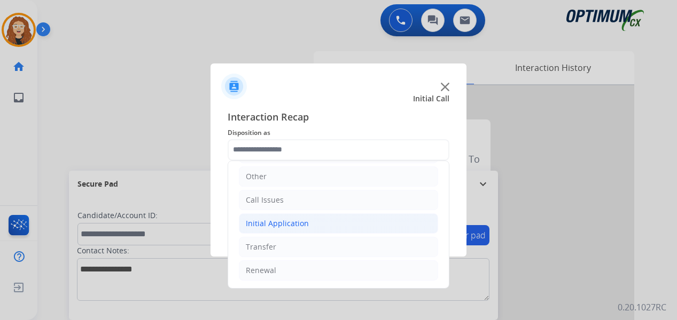
click at [299, 223] on div "Initial Application" at bounding box center [277, 223] width 63 height 11
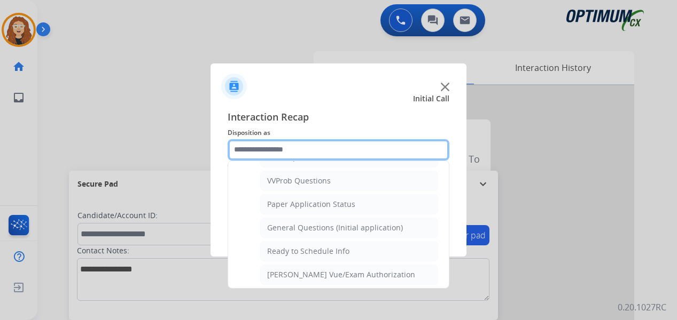
scroll to position [576, 0]
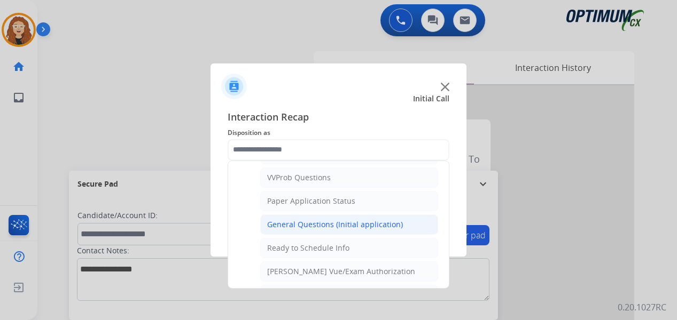
click at [374, 229] on div "General Questions (Initial application)" at bounding box center [335, 224] width 136 height 11
type input "**********"
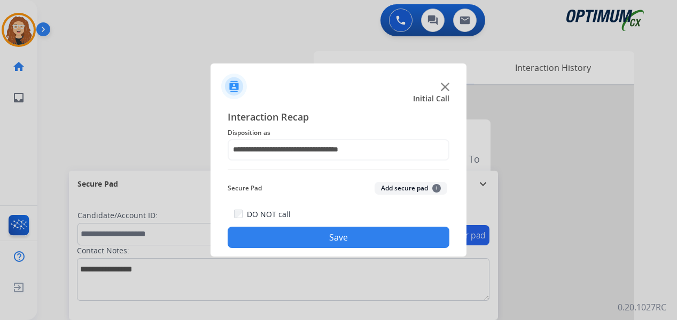
click at [370, 232] on button "Save" at bounding box center [338, 237] width 222 height 21
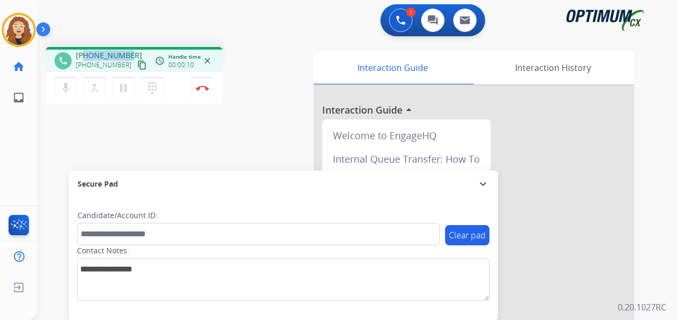
drag, startPoint x: 85, startPoint y: 56, endPoint x: 119, endPoint y: 50, distance: 34.2
click at [132, 50] on div "[PHONE_NUMBER] [PHONE_NUMBER] content_copy" at bounding box center [112, 60] width 73 height 21
click at [51, 188] on div "phone [PHONE_NUMBER] [PHONE_NUMBER] content_copy access_time Call metrics Queue…" at bounding box center [344, 260] width 614 height 445
click at [203, 91] on button "Disconnect" at bounding box center [202, 88] width 22 height 22
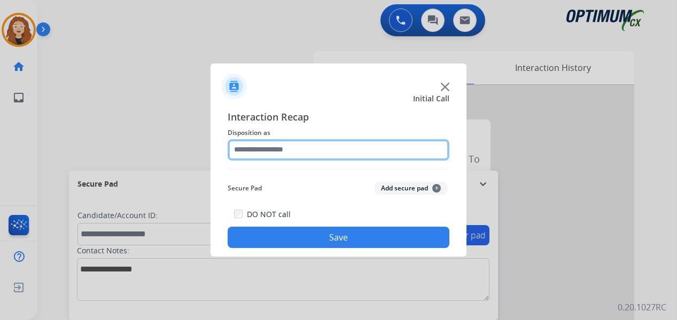
click at [310, 153] on input "text" at bounding box center [338, 149] width 222 height 21
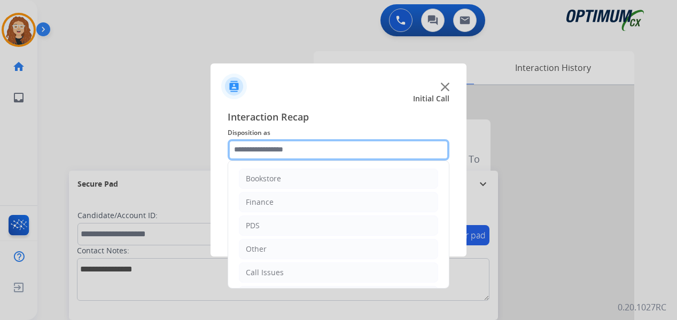
scroll to position [73, 0]
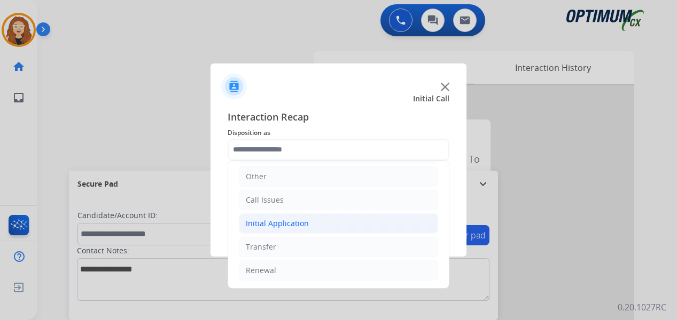
drag, startPoint x: 266, startPoint y: 218, endPoint x: 280, endPoint y: 233, distance: 20.8
click at [269, 221] on div "Initial Application" at bounding box center [277, 223] width 63 height 11
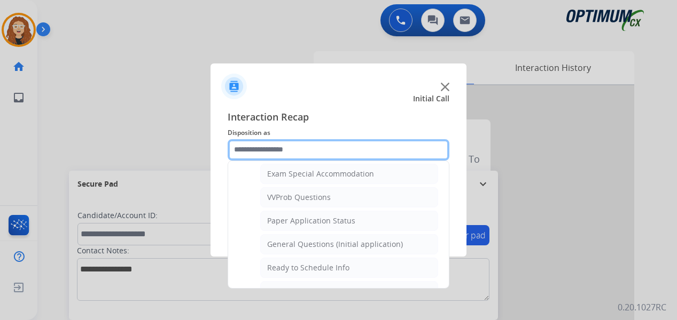
scroll to position [556, 0]
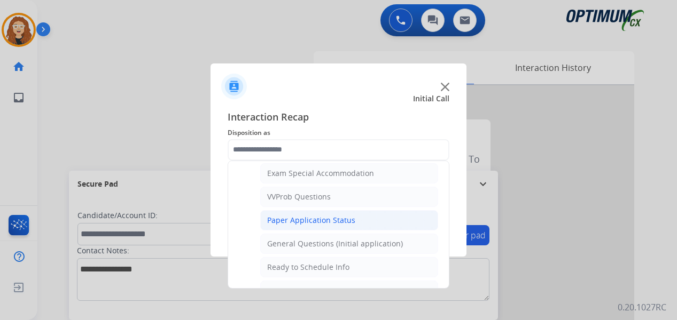
click at [336, 223] on div "Paper Application Status" at bounding box center [311, 220] width 88 height 11
type input "**********"
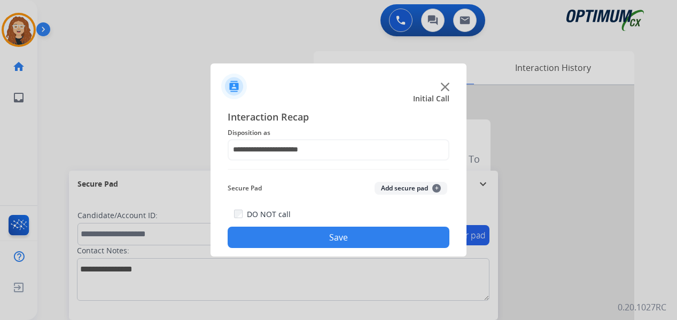
click at [342, 237] on button "Save" at bounding box center [338, 237] width 222 height 21
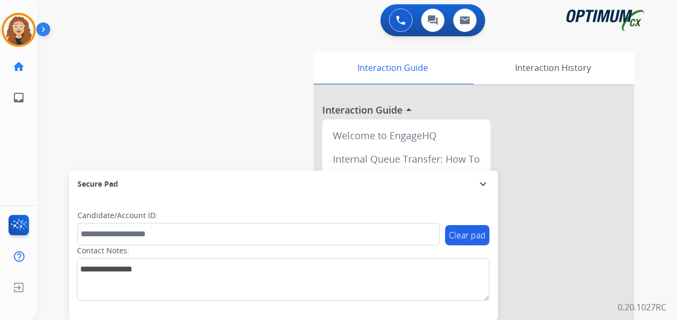
click at [52, 119] on div "swap_horiz Break voice bridge close_fullscreen Connect 3-Way Call merge_type Se…" at bounding box center [344, 260] width 614 height 445
click at [56, 179] on div "swap_horiz Break voice bridge close_fullscreen Connect 3-Way Call merge_type Se…" at bounding box center [344, 260] width 614 height 445
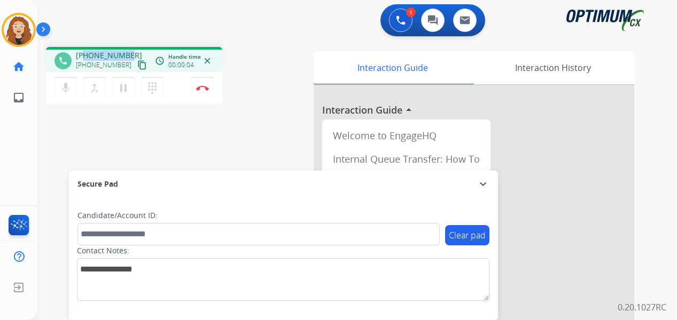
drag, startPoint x: 87, startPoint y: 56, endPoint x: 128, endPoint y: 53, distance: 40.6
click at [128, 53] on div "[PHONE_NUMBER] [PHONE_NUMBER] content_copy" at bounding box center [112, 60] width 73 height 21
click at [204, 91] on button "Disconnect" at bounding box center [202, 88] width 22 height 22
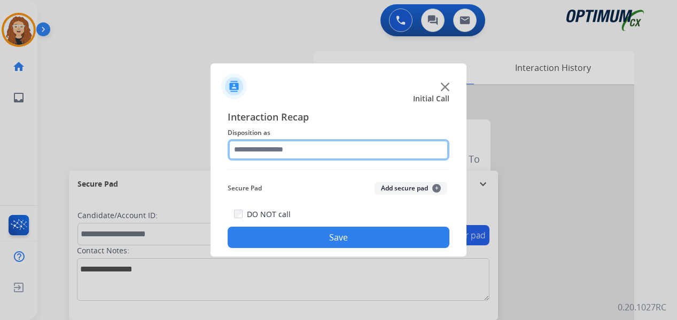
click at [309, 148] on input "text" at bounding box center [338, 149] width 222 height 21
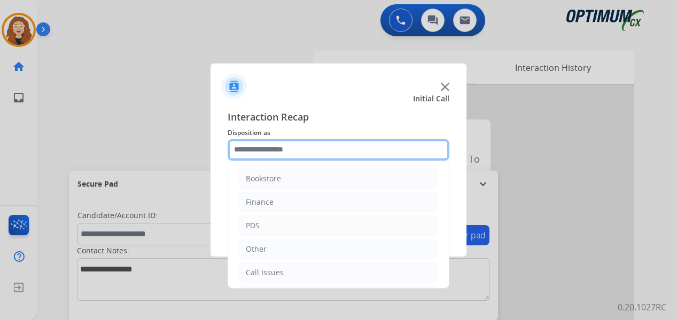
scroll to position [73, 0]
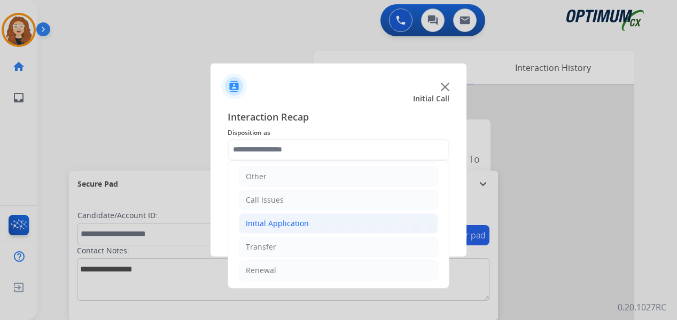
click at [333, 221] on li "Initial Application" at bounding box center [338, 224] width 199 height 20
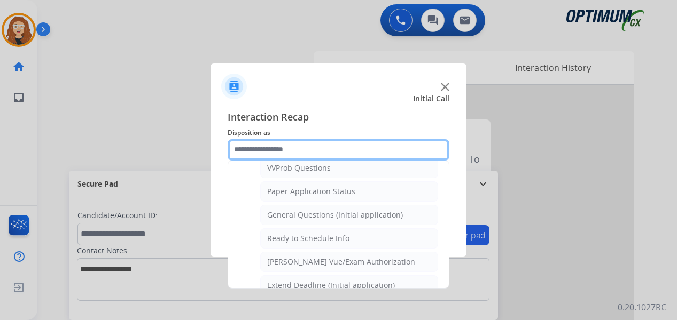
scroll to position [595, 0]
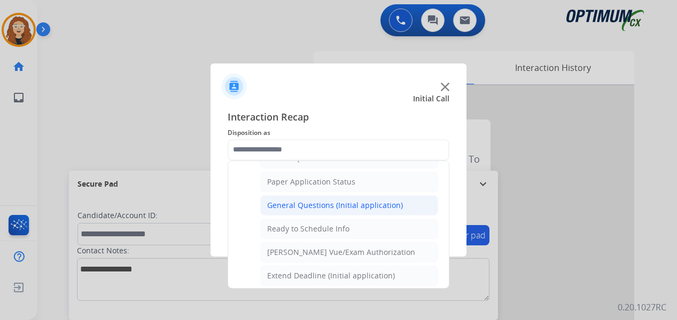
click at [363, 211] on li "General Questions (Initial application)" at bounding box center [349, 205] width 178 height 20
type input "**********"
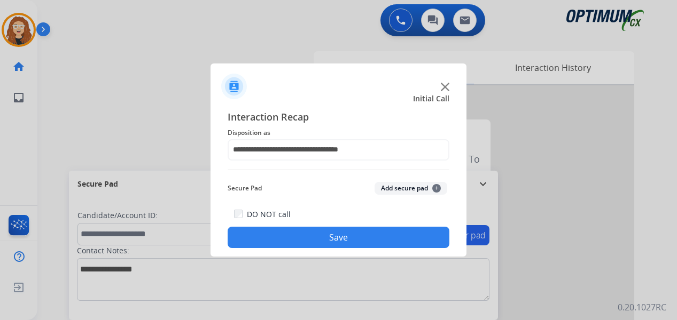
click at [355, 234] on button "Save" at bounding box center [338, 237] width 222 height 21
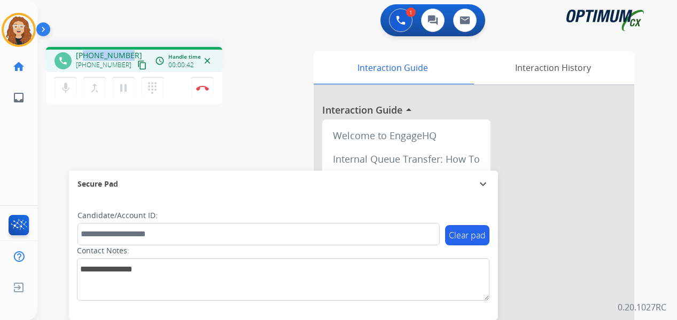
drag, startPoint x: 85, startPoint y: 51, endPoint x: 121, endPoint y: 52, distance: 36.3
click at [131, 52] on div "[PHONE_NUMBER] [PHONE_NUMBER] content_copy" at bounding box center [112, 60] width 73 height 21
click at [205, 89] on img at bounding box center [202, 87] width 13 height 5
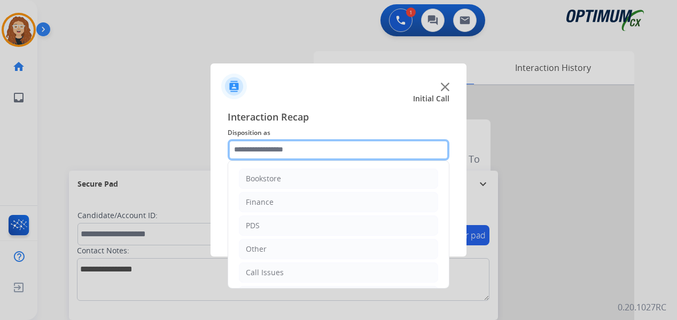
click at [305, 152] on input "text" at bounding box center [338, 149] width 222 height 21
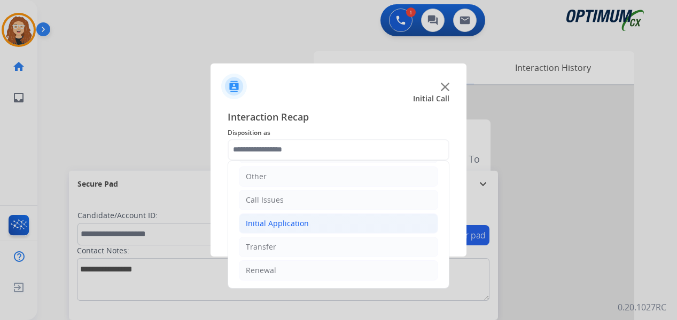
click at [321, 228] on li "Initial Application" at bounding box center [338, 224] width 199 height 20
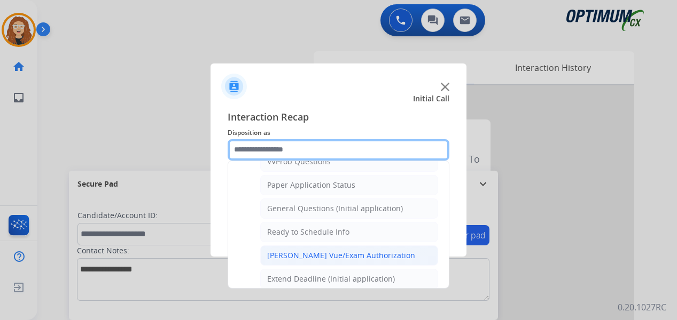
scroll to position [582, 0]
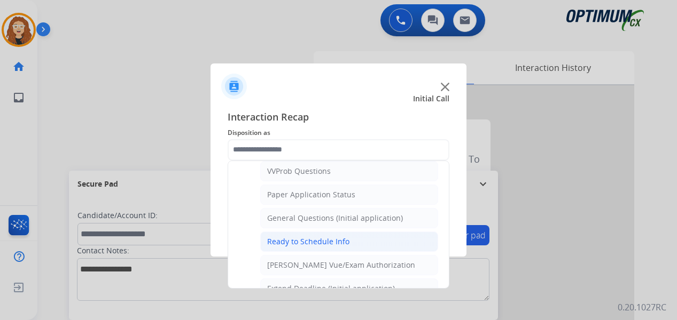
click at [373, 244] on li "Ready to Schedule Info" at bounding box center [349, 242] width 178 height 20
type input "**********"
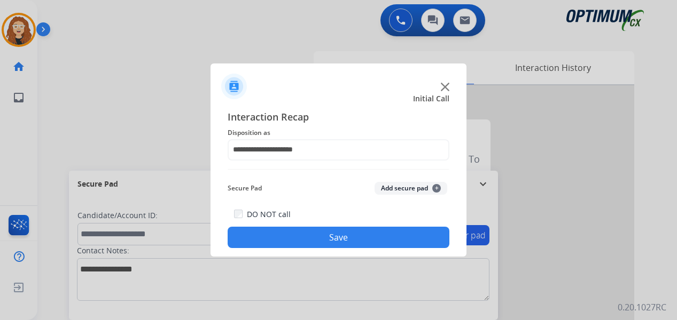
click at [366, 237] on button "Save" at bounding box center [338, 237] width 222 height 21
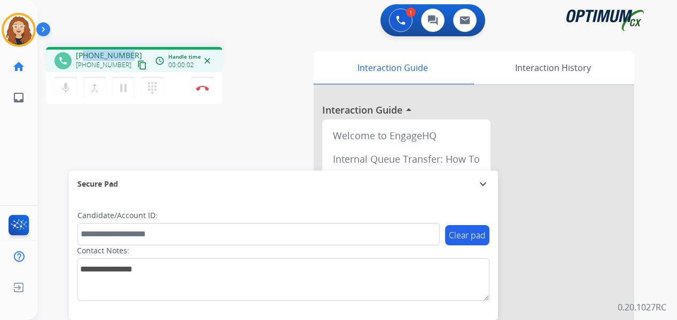
drag, startPoint x: 85, startPoint y: 54, endPoint x: 127, endPoint y: 48, distance: 42.6
click at [127, 48] on div "phone [PHONE_NUMBER] [PHONE_NUMBER] content_copy access_time Call metrics Queue…" at bounding box center [134, 59] width 176 height 25
click at [262, 56] on div "phone [PHONE_NUMBER] [PHONE_NUMBER] content_copy access_time Call metrics Queue…" at bounding box center [173, 77] width 255 height 60
drag, startPoint x: 84, startPoint y: 55, endPoint x: 125, endPoint y: 53, distance: 41.7
click at [129, 53] on div "[PHONE_NUMBER] [PHONE_NUMBER] content_copy" at bounding box center [112, 60] width 73 height 21
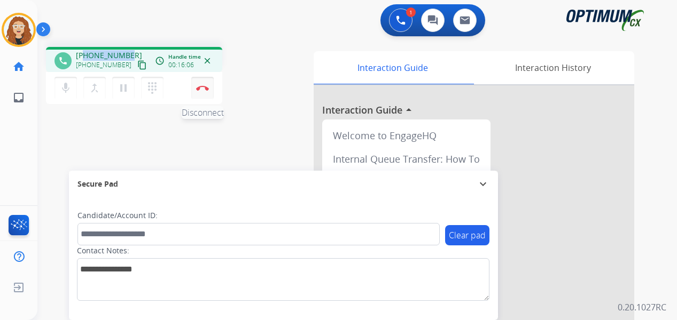
click at [206, 88] on img at bounding box center [202, 87] width 13 height 5
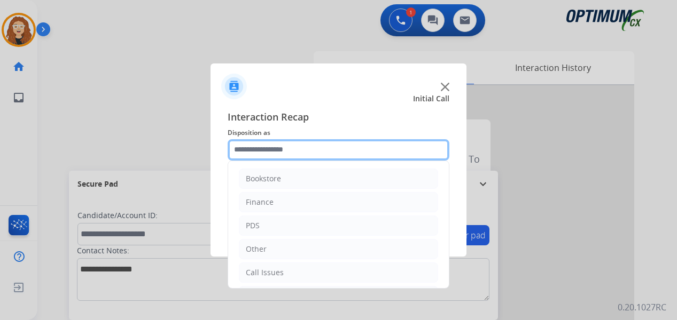
drag, startPoint x: 301, startPoint y: 150, endPoint x: 323, endPoint y: 152, distance: 22.0
click at [301, 150] on input "text" at bounding box center [338, 149] width 222 height 21
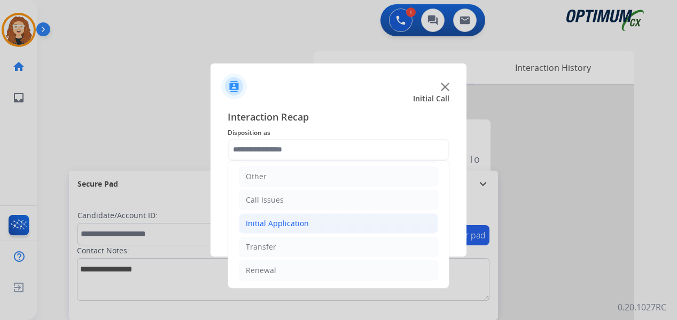
drag, startPoint x: 295, startPoint y: 225, endPoint x: 353, endPoint y: 229, distance: 58.3
click at [297, 225] on div "Initial Application" at bounding box center [277, 223] width 63 height 11
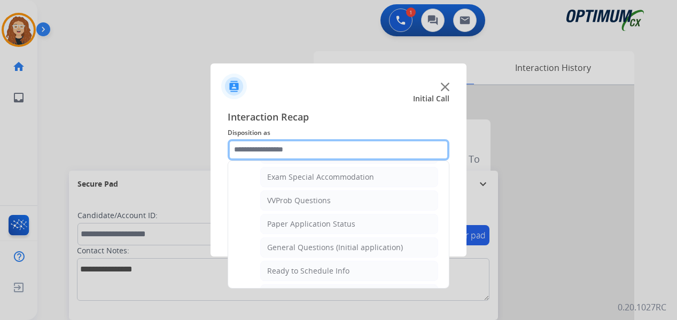
scroll to position [559, 0]
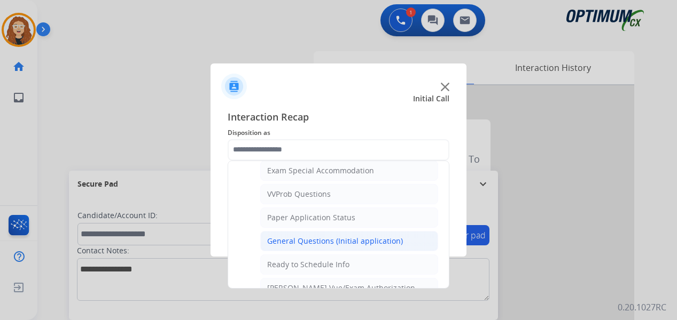
click at [393, 242] on div "General Questions (Initial application)" at bounding box center [335, 241] width 136 height 11
type input "**********"
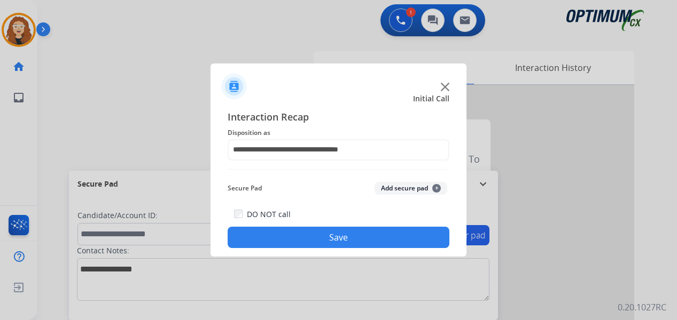
click at [387, 241] on button "Save" at bounding box center [338, 237] width 222 height 21
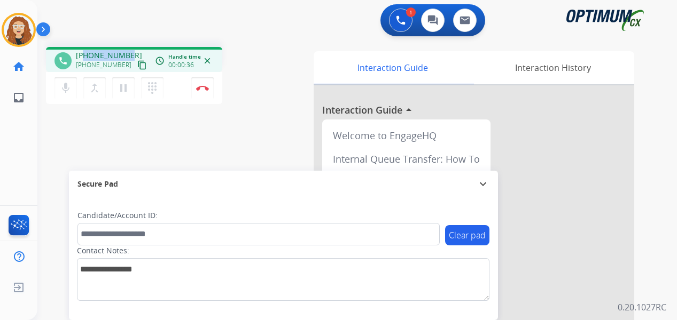
drag, startPoint x: 85, startPoint y: 55, endPoint x: 130, endPoint y: 52, distance: 44.9
click at [130, 53] on div "[PHONE_NUMBER] [PHONE_NUMBER] content_copy" at bounding box center [112, 60] width 73 height 21
click at [204, 89] on img at bounding box center [202, 87] width 13 height 5
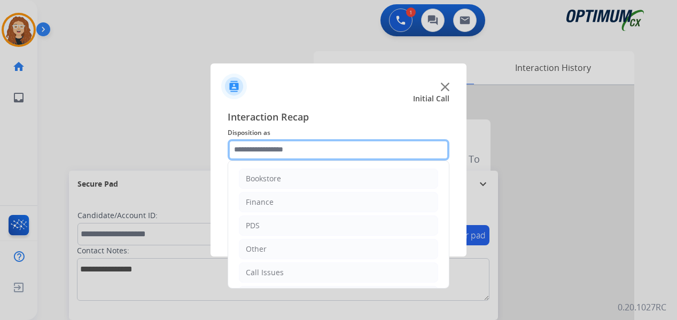
click at [277, 151] on input "text" at bounding box center [338, 149] width 222 height 21
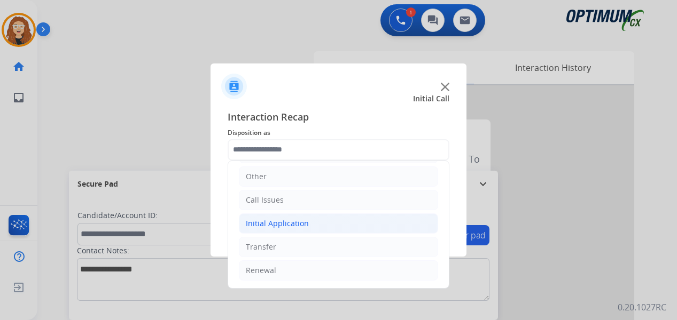
drag, startPoint x: 312, startPoint y: 225, endPoint x: 340, endPoint y: 231, distance: 28.3
click at [317, 225] on li "Initial Application" at bounding box center [338, 224] width 199 height 20
drag, startPoint x: 318, startPoint y: 276, endPoint x: 382, endPoint y: 249, distance: 69.4
click at [329, 276] on li "Appeals" at bounding box center [349, 271] width 178 height 20
type input "*******"
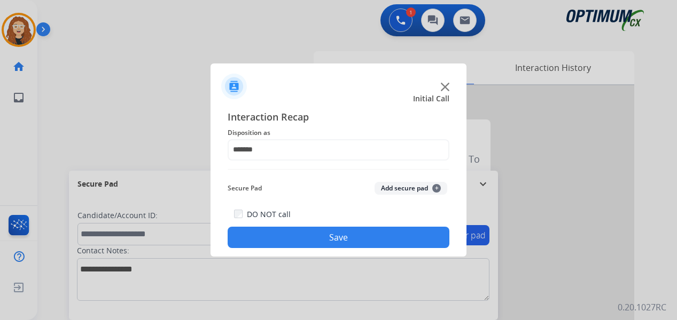
click at [386, 242] on button "Save" at bounding box center [338, 237] width 222 height 21
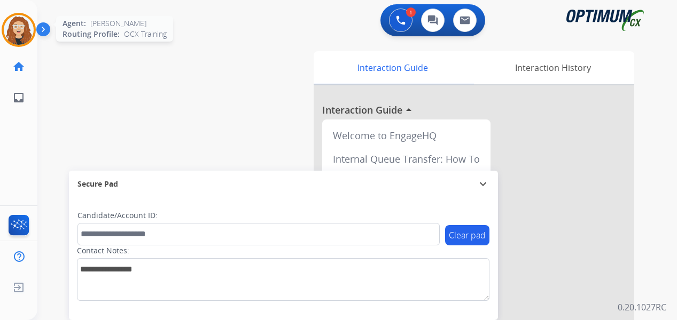
click at [29, 24] on img at bounding box center [19, 30] width 30 height 30
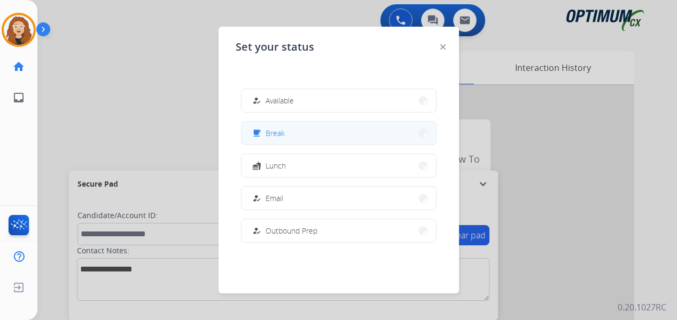
click at [310, 132] on button "free_breakfast Break" at bounding box center [338, 133] width 194 height 23
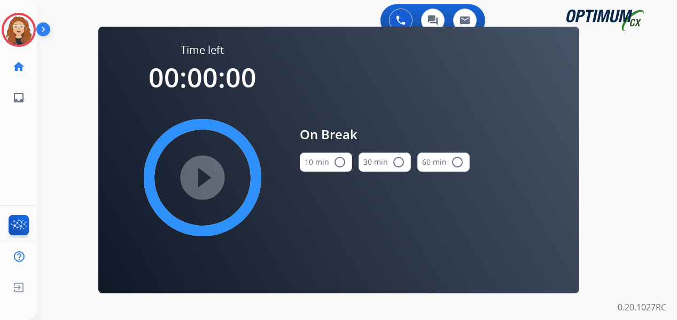
drag, startPoint x: 343, startPoint y: 162, endPoint x: 253, endPoint y: 166, distance: 90.8
click at [342, 162] on mat-icon "radio_button_unchecked" at bounding box center [339, 162] width 13 height 13
drag, startPoint x: 215, startPoint y: 166, endPoint x: 379, endPoint y: 120, distance: 170.1
click at [209, 171] on mat-icon "play_circle_filled" at bounding box center [202, 177] width 13 height 13
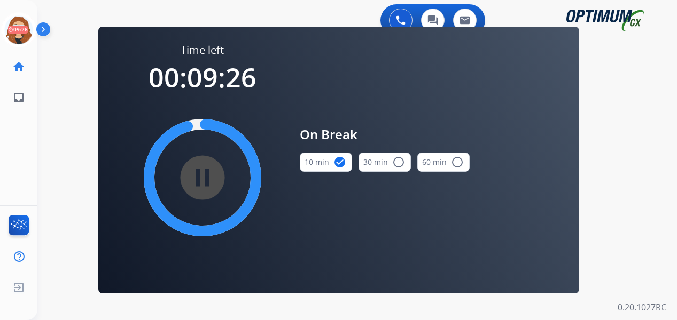
click at [657, 202] on div "0 Voice Interactions 0 Chat Interactions 0 Email Interactions swap_horiz Break …" at bounding box center [356, 160] width 639 height 320
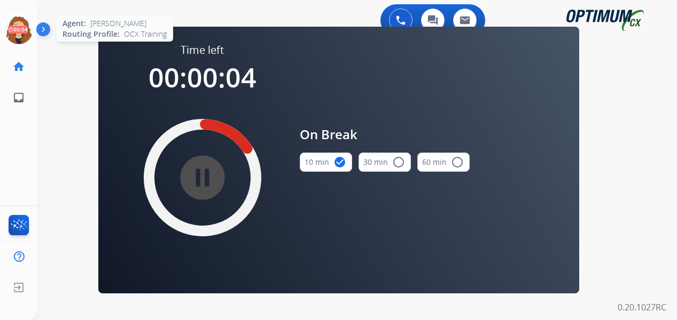
click at [25, 26] on icon at bounding box center [19, 30] width 35 height 35
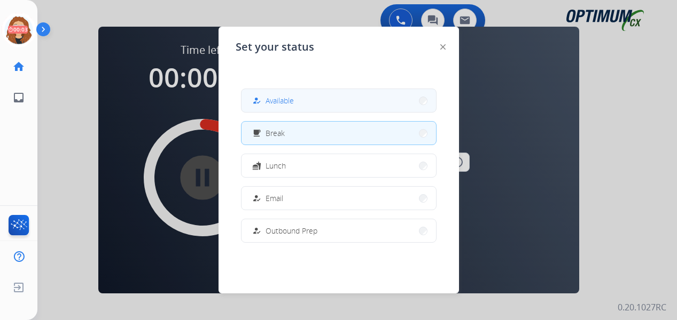
click at [279, 105] on span "Available" at bounding box center [279, 100] width 28 height 11
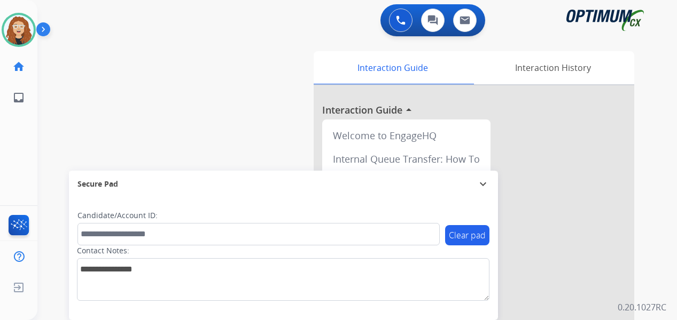
click at [47, 127] on div "swap_horiz Break voice bridge close_fullscreen Connect 3-Way Call merge_type Se…" at bounding box center [344, 260] width 614 height 445
click at [41, 96] on div "swap_horiz Break voice bridge close_fullscreen Connect 3-Way Call merge_type Se…" at bounding box center [344, 260] width 614 height 445
click at [653, 223] on div "0 Voice Interactions 0 Chat Interactions 0 Email Interactions swap_horiz Break …" at bounding box center [356, 160] width 639 height 320
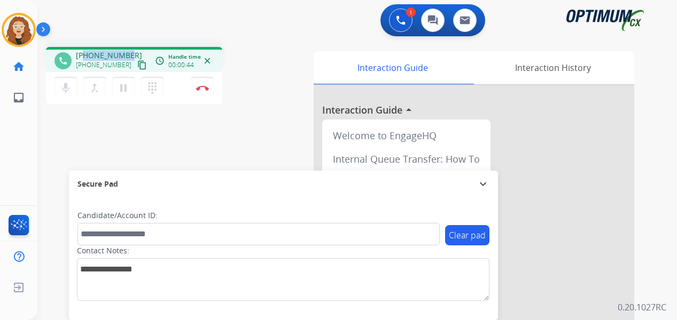
drag, startPoint x: 86, startPoint y: 53, endPoint x: 128, endPoint y: 54, distance: 42.2
click at [129, 54] on div "[PHONE_NUMBER] [PHONE_NUMBER] content_copy" at bounding box center [112, 60] width 73 height 21
click at [204, 90] on img at bounding box center [202, 87] width 13 height 5
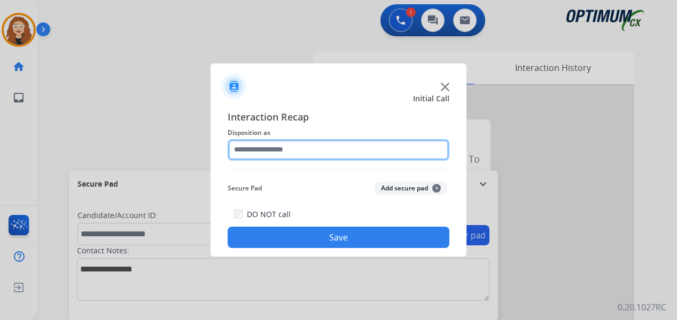
click at [266, 152] on input "text" at bounding box center [338, 149] width 222 height 21
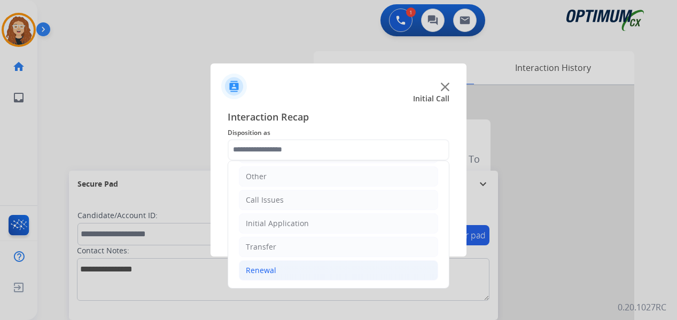
drag, startPoint x: 296, startPoint y: 271, endPoint x: 409, endPoint y: 262, distance: 113.0
click at [306, 271] on li "Renewal" at bounding box center [338, 271] width 199 height 20
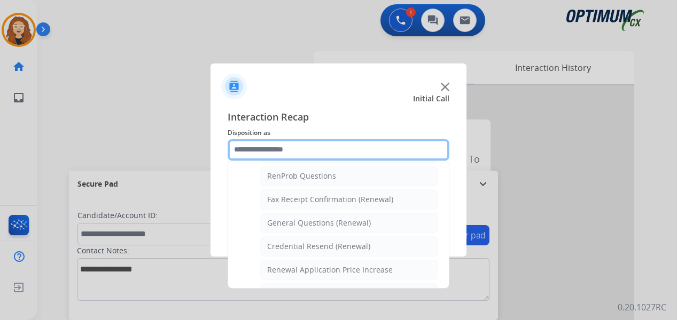
scroll to position [281, 0]
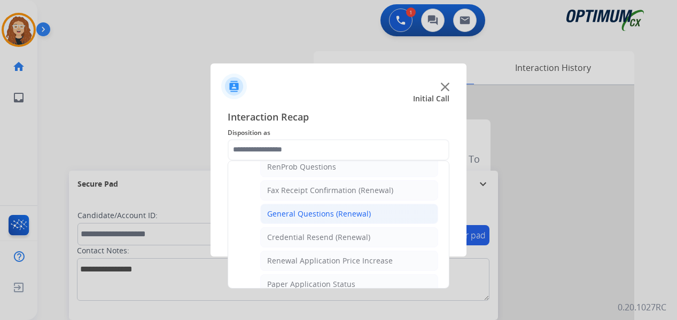
click at [369, 221] on li "General Questions (Renewal)" at bounding box center [349, 214] width 178 height 20
type input "**********"
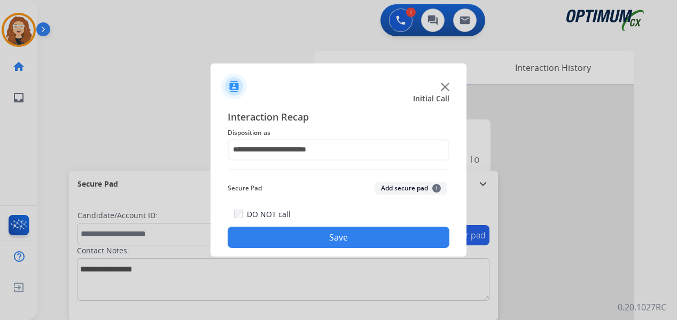
drag, startPoint x: 358, startPoint y: 240, endPoint x: 211, endPoint y: 18, distance: 266.0
click at [354, 226] on div "DO NOT call Save" at bounding box center [338, 228] width 222 height 41
drag, startPoint x: 292, startPoint y: 243, endPoint x: 199, endPoint y: 56, distance: 209.2
click at [292, 242] on button "Save" at bounding box center [338, 237] width 222 height 21
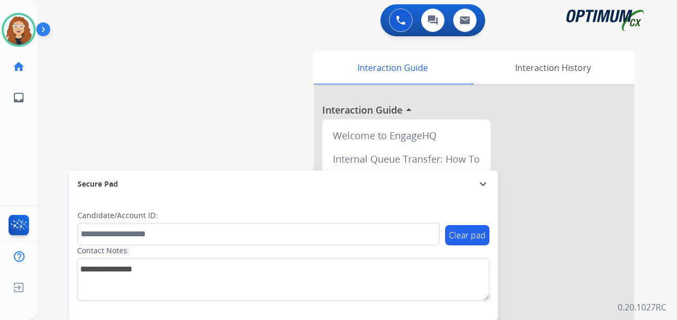
click at [46, 127] on div "swap_horiz Break voice bridge close_fullscreen Connect 3-Way Call merge_type Se…" at bounding box center [344, 260] width 614 height 445
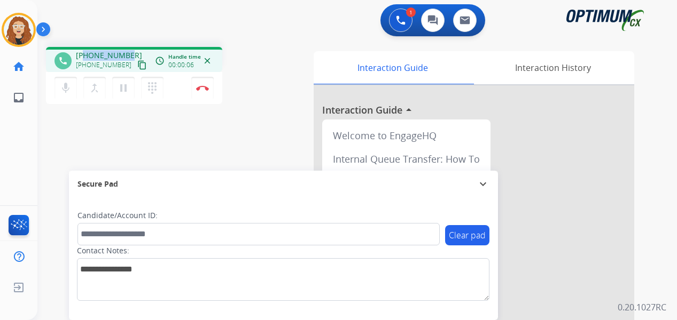
drag, startPoint x: 83, startPoint y: 55, endPoint x: 129, endPoint y: 50, distance: 46.2
click at [129, 50] on div "phone [PHONE_NUMBER] [PHONE_NUMBER] content_copy access_time Call metrics Queue…" at bounding box center [134, 59] width 176 height 25
click at [205, 88] on img at bounding box center [202, 87] width 13 height 5
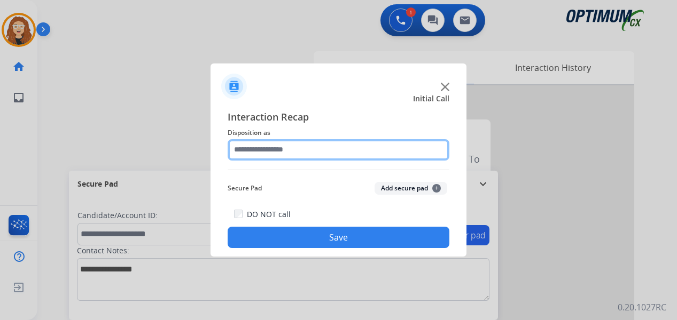
click at [280, 142] on input "text" at bounding box center [338, 149] width 222 height 21
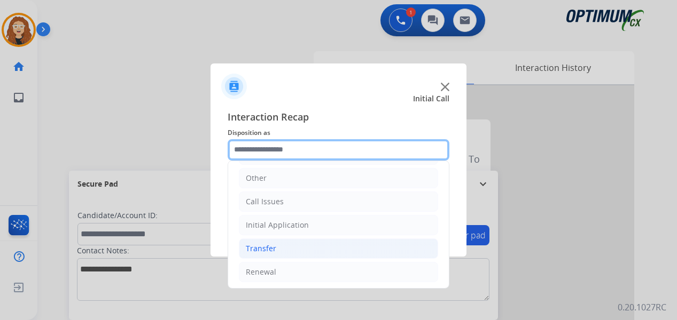
scroll to position [73, 0]
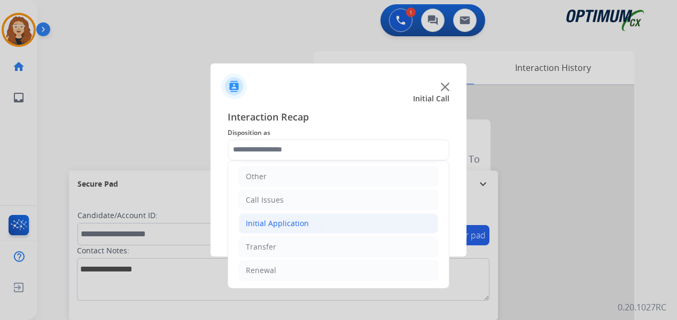
click at [319, 228] on li "Initial Application" at bounding box center [338, 224] width 199 height 20
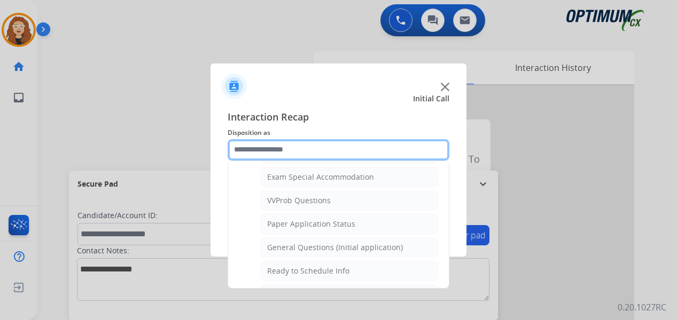
scroll to position [562, 0]
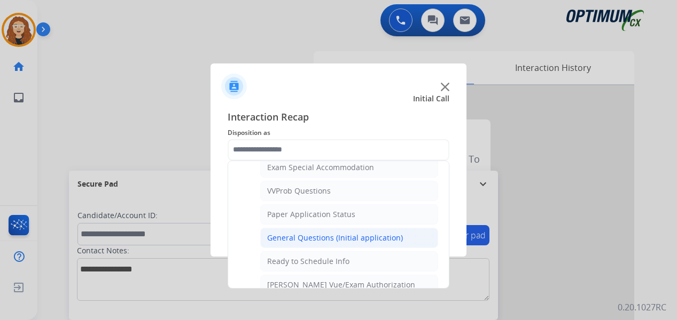
click at [363, 242] on div "General Questions (Initial application)" at bounding box center [335, 238] width 136 height 11
type input "**********"
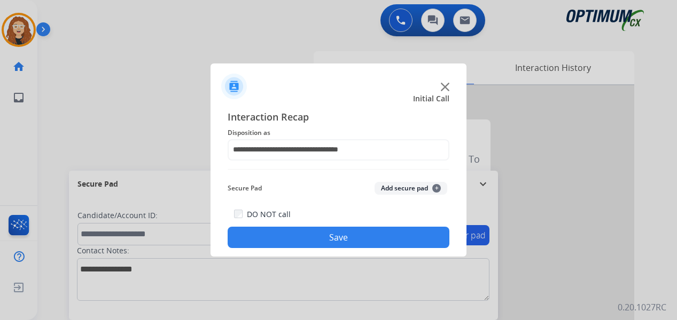
click at [357, 241] on button "Save" at bounding box center [338, 237] width 222 height 21
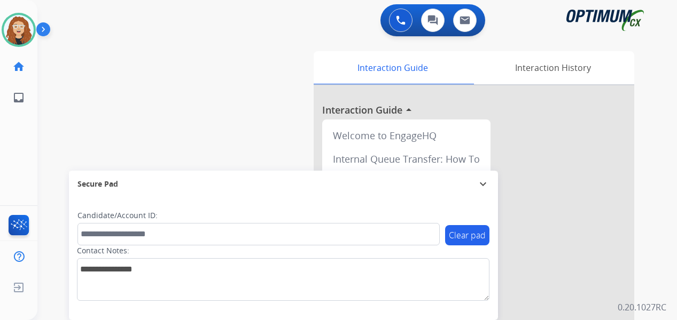
click at [49, 103] on div "swap_horiz Break voice bridge close_fullscreen Connect 3-Way Call merge_type Se…" at bounding box center [344, 260] width 614 height 445
click at [48, 125] on div "swap_horiz Break voice bridge close_fullscreen Connect 3-Way Call merge_type Se…" at bounding box center [344, 260] width 614 height 445
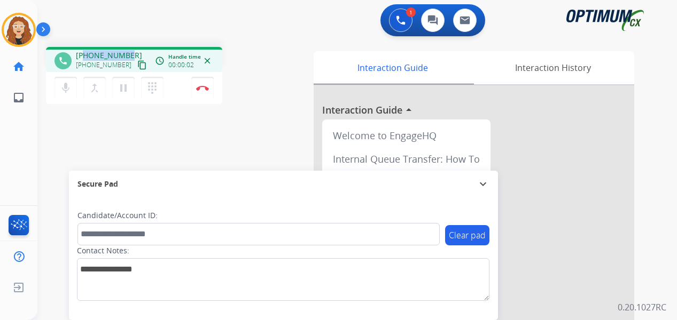
drag, startPoint x: 85, startPoint y: 53, endPoint x: 129, endPoint y: 51, distance: 43.3
click at [131, 51] on div "[PHONE_NUMBER] [PHONE_NUMBER] content_copy" at bounding box center [112, 60] width 73 height 21
click at [211, 90] on button "Disconnect" at bounding box center [202, 88] width 22 height 22
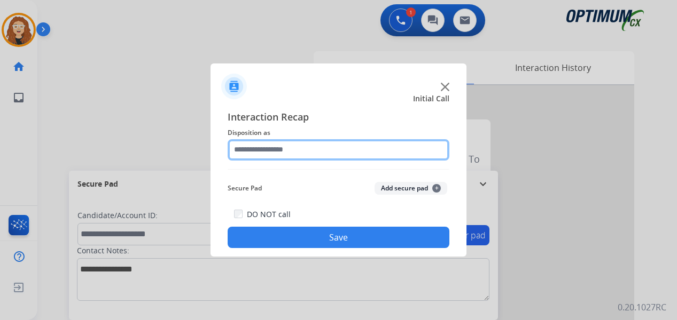
click at [269, 153] on input "text" at bounding box center [338, 149] width 222 height 21
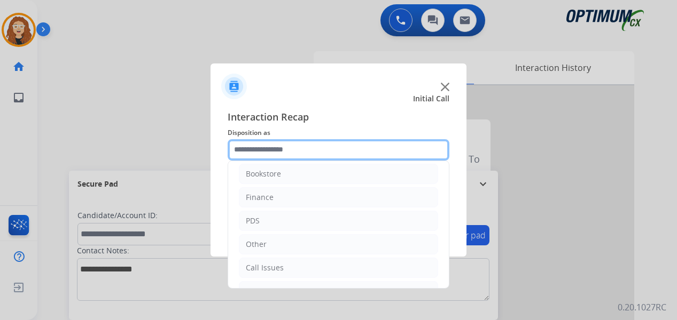
scroll to position [0, 0]
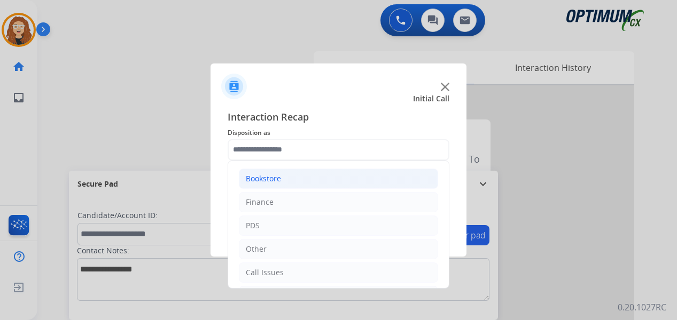
click at [362, 182] on li "Bookstore" at bounding box center [338, 179] width 199 height 20
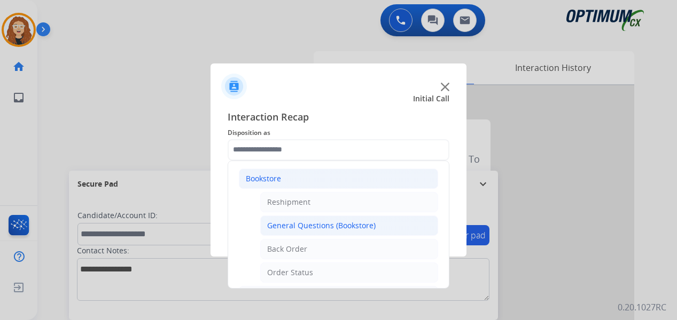
click at [369, 226] on div "General Questions (Bookstore)" at bounding box center [321, 226] width 108 height 11
type input "**********"
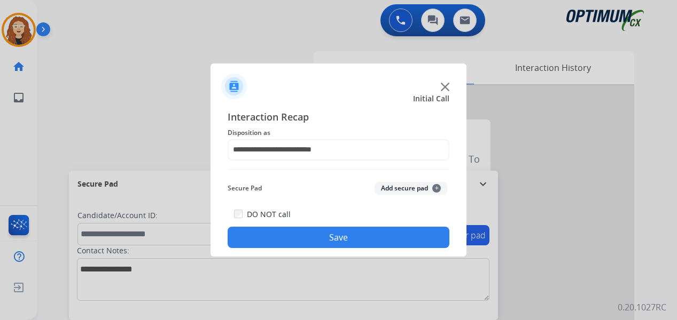
click at [360, 239] on button "Save" at bounding box center [338, 237] width 222 height 21
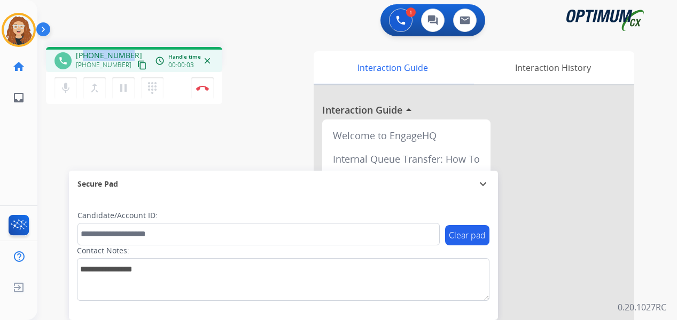
drag, startPoint x: 85, startPoint y: 54, endPoint x: 128, endPoint y: 54, distance: 42.7
click at [128, 54] on div "[PHONE_NUMBER] [PHONE_NUMBER] content_copy" at bounding box center [112, 60] width 73 height 21
click at [207, 93] on button "Disconnect" at bounding box center [202, 88] width 22 height 22
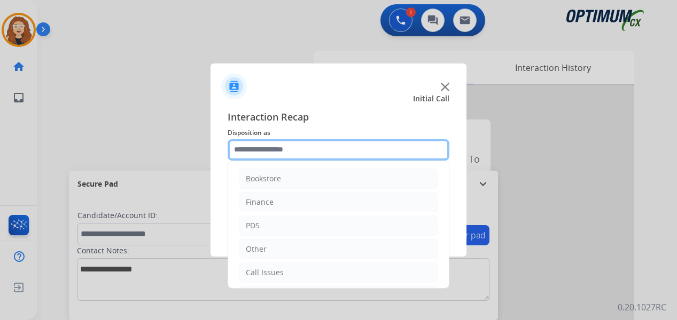
drag, startPoint x: 278, startPoint y: 147, endPoint x: 282, endPoint y: 142, distance: 7.3
click at [280, 144] on input "text" at bounding box center [338, 149] width 222 height 21
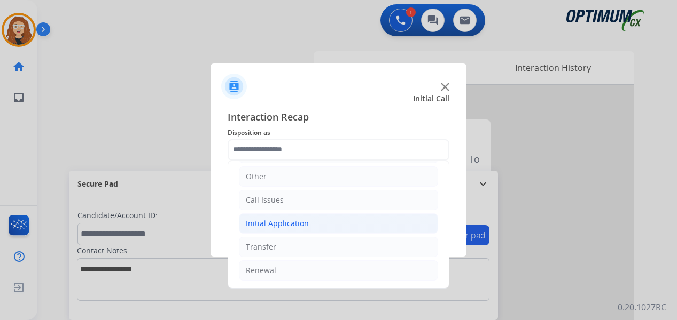
click at [281, 227] on div "Initial Application" at bounding box center [277, 223] width 63 height 11
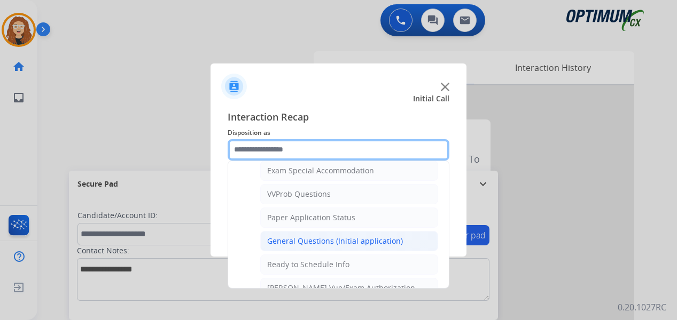
scroll to position [546, 0]
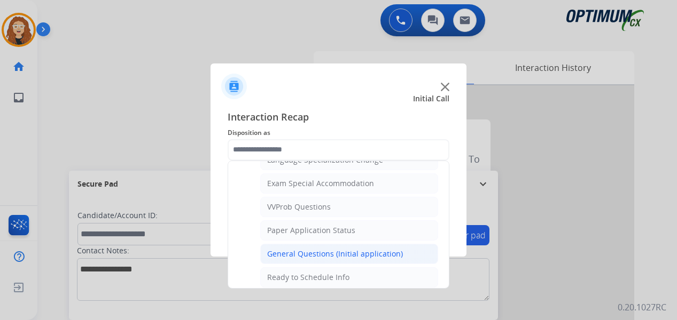
click at [383, 251] on div "General Questions (Initial application)" at bounding box center [335, 254] width 136 height 11
type input "**********"
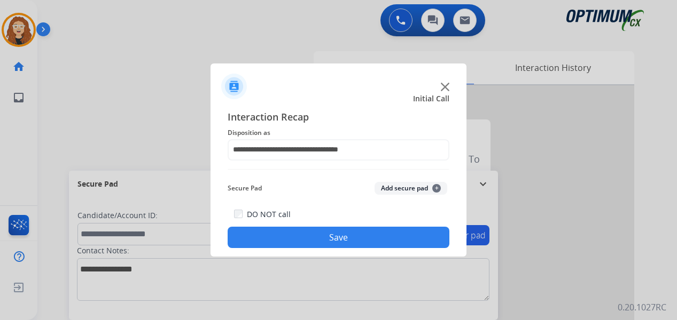
click at [364, 240] on button "Save" at bounding box center [338, 237] width 222 height 21
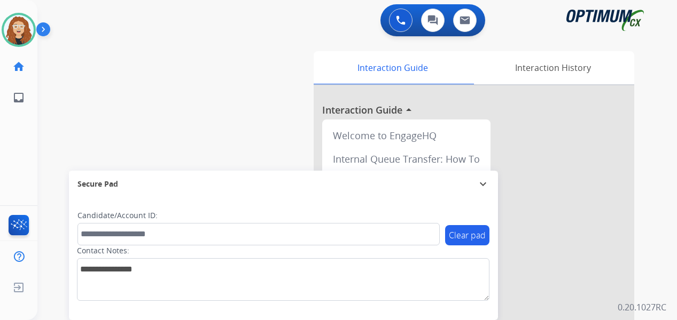
click at [216, 57] on div "swap_horiz Break voice bridge close_fullscreen Connect 3-Way Call merge_type Se…" at bounding box center [344, 260] width 614 height 445
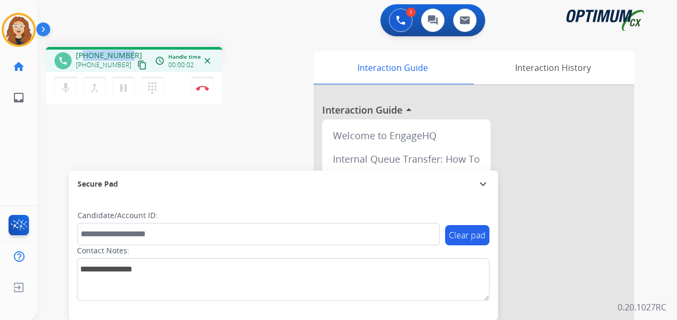
drag, startPoint x: 84, startPoint y: 54, endPoint x: 131, endPoint y: 50, distance: 47.7
click at [134, 51] on div "[PHONE_NUMBER] [PHONE_NUMBER] content_copy" at bounding box center [112, 60] width 73 height 21
click at [263, 43] on div "phone [PHONE_NUMBER] [PHONE_NUMBER] content_copy access_time Call metrics Queue…" at bounding box center [344, 260] width 614 height 445
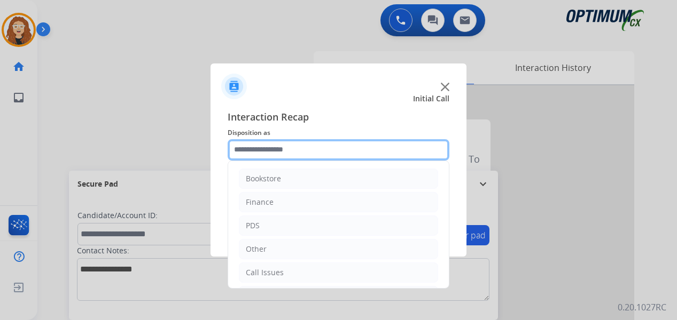
click at [278, 147] on input "text" at bounding box center [338, 149] width 222 height 21
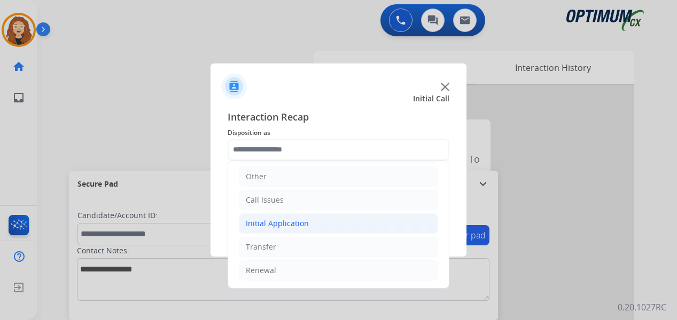
drag, startPoint x: 298, startPoint y: 231, endPoint x: 319, endPoint y: 233, distance: 21.5
click at [298, 230] on li "Initial Application" at bounding box center [338, 224] width 199 height 20
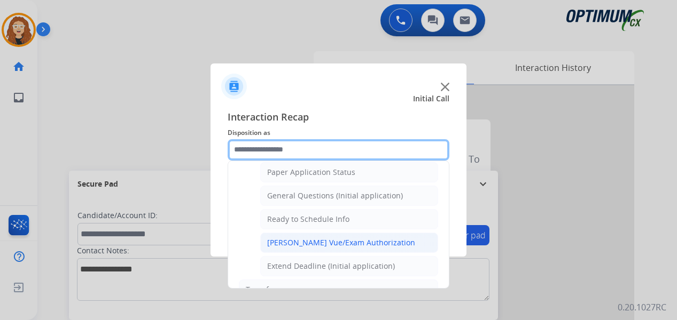
scroll to position [605, 0]
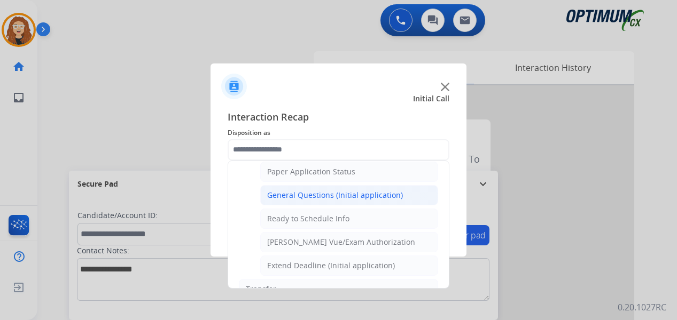
click at [354, 200] on div "General Questions (Initial application)" at bounding box center [335, 195] width 136 height 11
type input "**********"
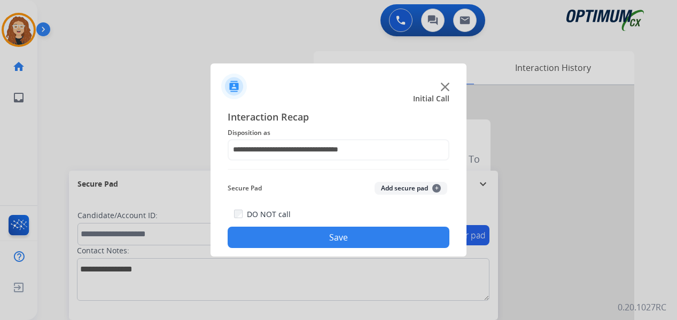
click at [335, 238] on button "Save" at bounding box center [338, 237] width 222 height 21
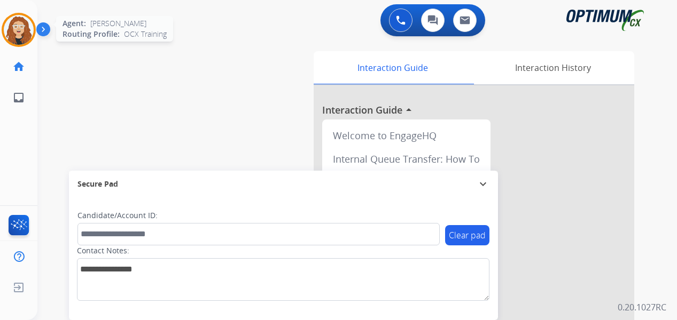
click at [25, 30] on img at bounding box center [19, 30] width 30 height 30
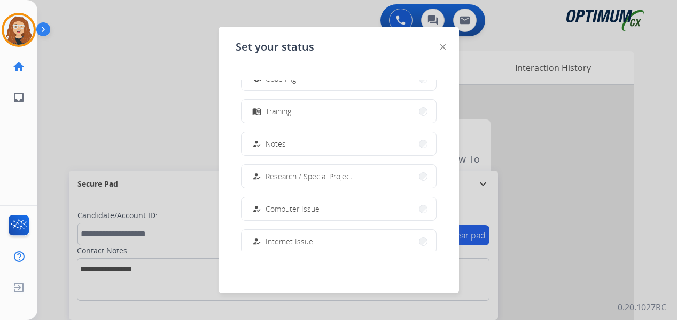
scroll to position [266, 0]
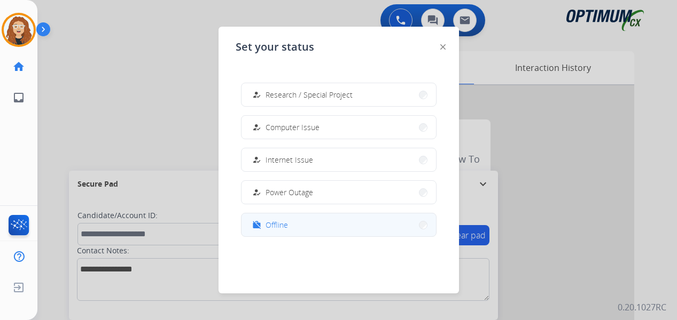
click at [288, 228] on button "work_off Offline" at bounding box center [338, 225] width 194 height 23
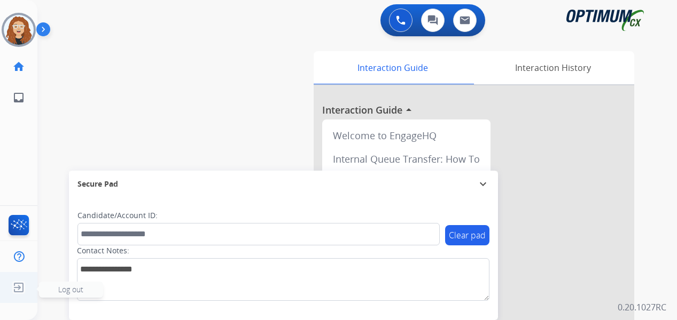
click at [20, 291] on img at bounding box center [18, 288] width 19 height 20
click at [42, 289] on span "Log out" at bounding box center [71, 290] width 64 height 16
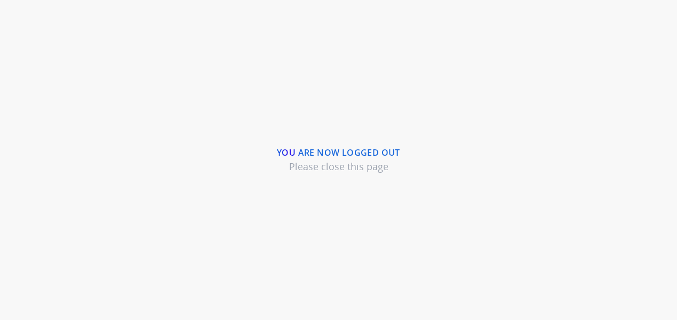
click at [637, 119] on div "You are now logged out Please close this page" at bounding box center [338, 160] width 677 height 320
